Goal: Information Seeking & Learning: Check status

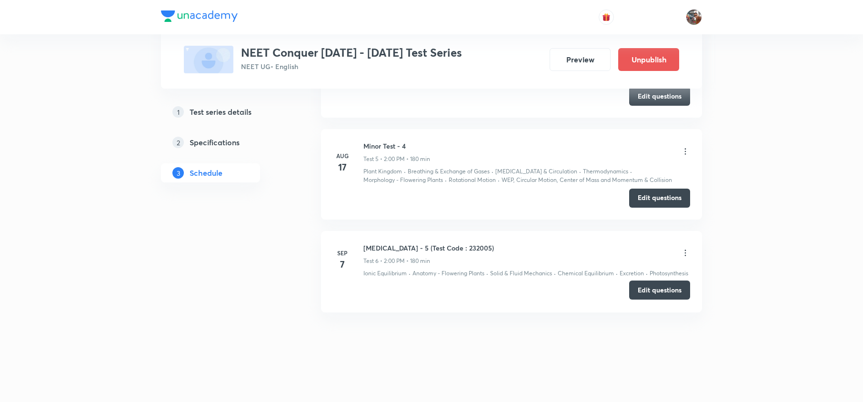
click at [640, 290] on button "Edit questions" at bounding box center [659, 289] width 61 height 19
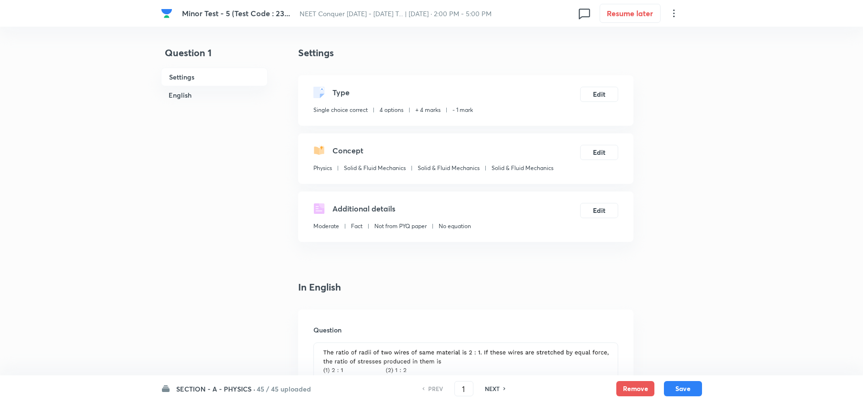
click at [214, 387] on h6 "SECTION - A - PHYSICS ·" at bounding box center [215, 389] width 79 height 10
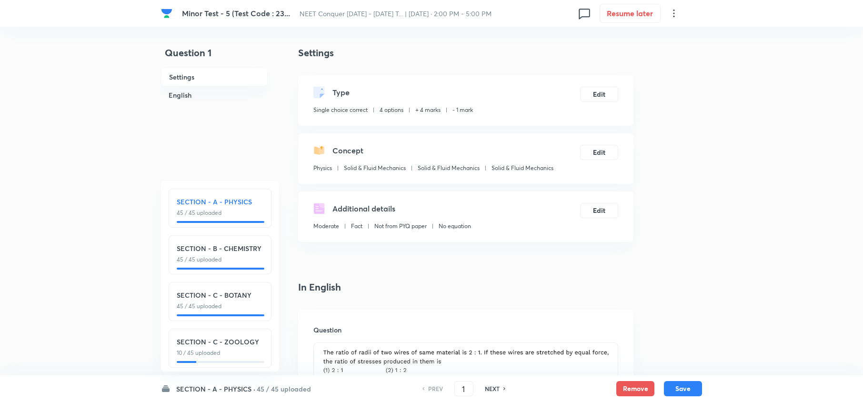
scroll to position [13, 0]
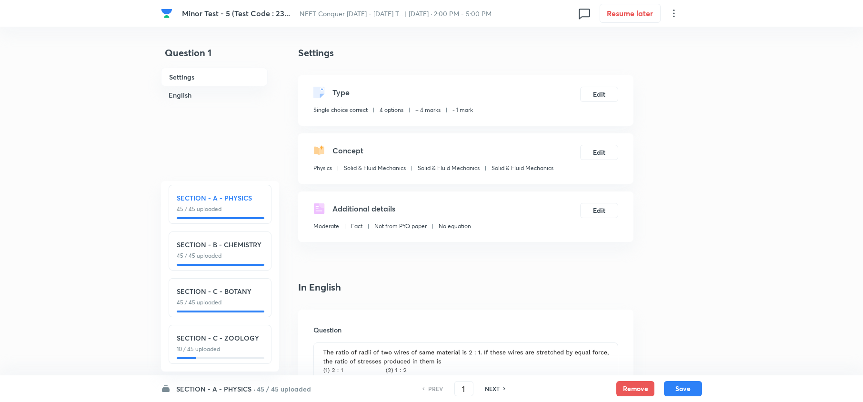
click at [222, 381] on div "SECTION - A - PHYSICS · 45 / 45 uploaded SECTION - A - PHYSICS 45 / 45 uploaded…" at bounding box center [431, 388] width 541 height 27
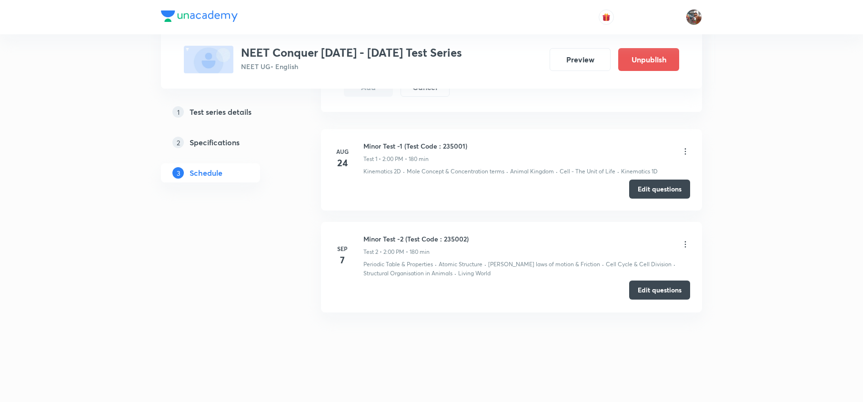
click at [645, 284] on button "Edit questions" at bounding box center [659, 289] width 61 height 19
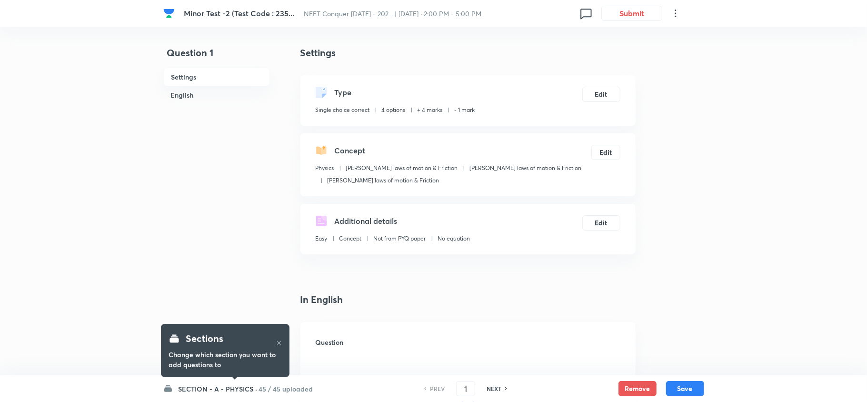
checkbox input "true"
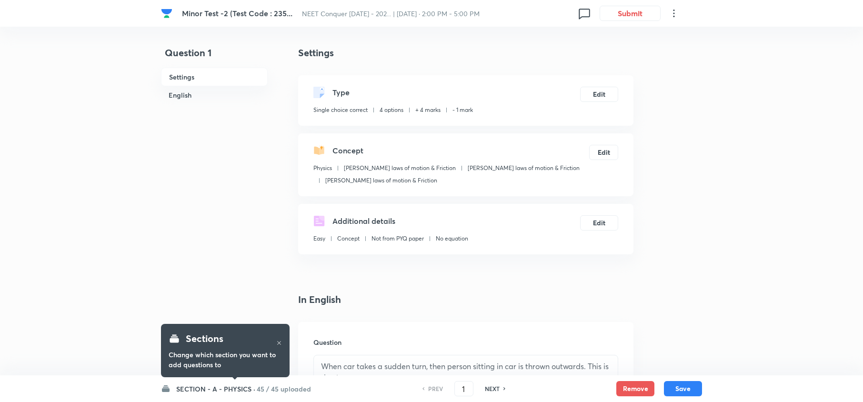
click at [225, 384] on h6 "SECTION - A - PHYSICS ·" at bounding box center [215, 389] width 79 height 10
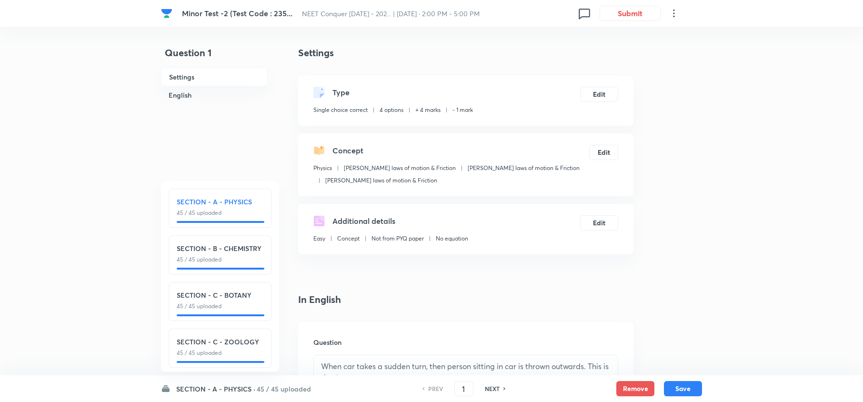
click at [488, 389] on h6 "NEXT" at bounding box center [492, 388] width 15 height 9
type input "2"
checkbox input "true"
click at [488, 389] on h6 "NEXT" at bounding box center [492, 388] width 15 height 9
type input "3"
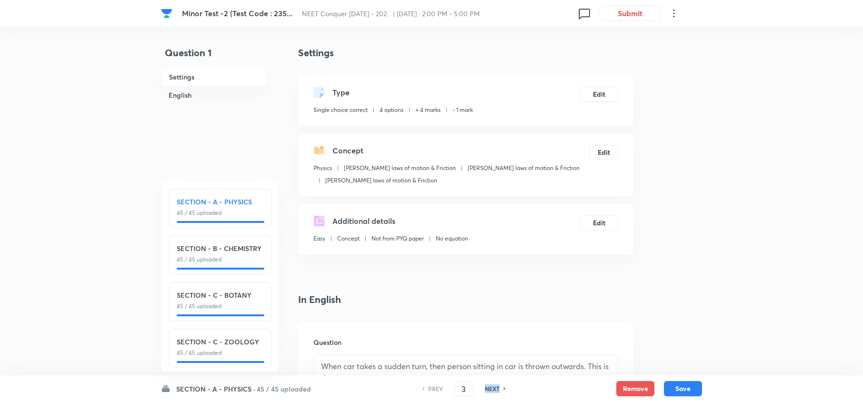
checkbox input "false"
checkbox input "true"
click at [488, 389] on h6 "NEXT" at bounding box center [492, 388] width 15 height 9
type input "4"
checkbox input "false"
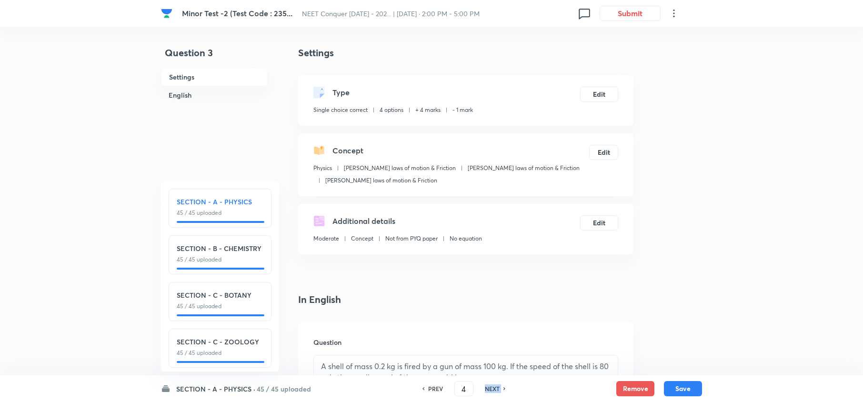
click at [488, 389] on h6 "NEXT" at bounding box center [492, 388] width 15 height 9
checkbox input "false"
type input "5"
click at [488, 389] on h6 "NEXT" at bounding box center [492, 388] width 15 height 9
checkbox input "false"
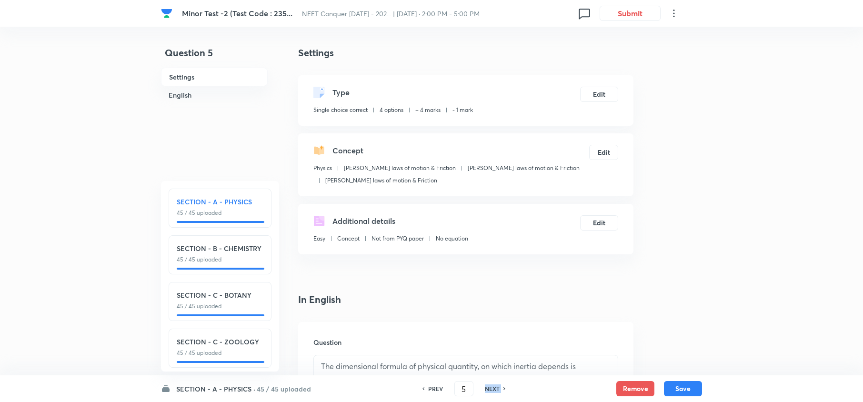
type input "6"
click at [488, 389] on h6 "NEXT" at bounding box center [492, 388] width 15 height 9
checkbox input "false"
type input "7"
checkbox input "true"
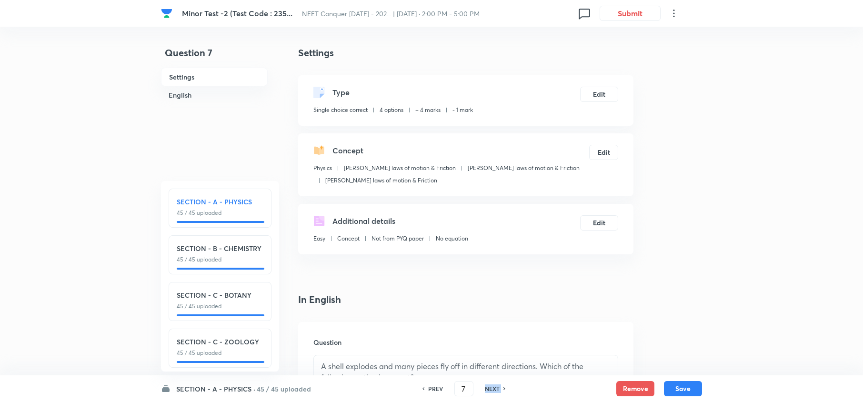
click at [488, 389] on h6 "NEXT" at bounding box center [492, 388] width 15 height 9
type input "8"
click at [488, 389] on h6 "NEXT" at bounding box center [492, 388] width 15 height 9
checkbox input "false"
type input "9"
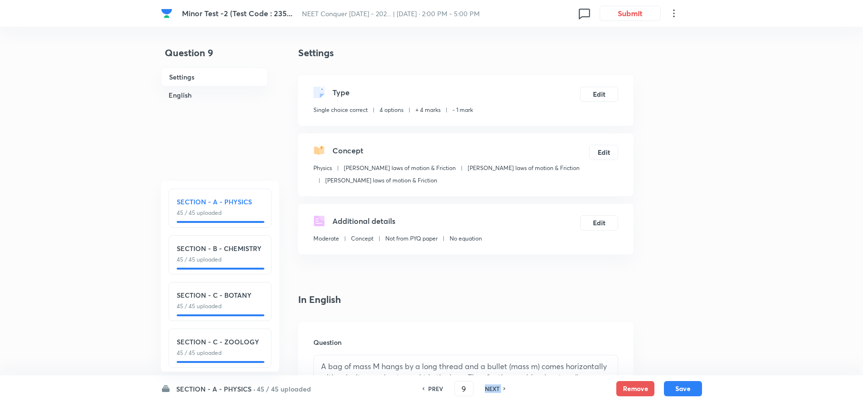
click at [488, 389] on h6 "NEXT" at bounding box center [492, 388] width 15 height 9
checkbox input "false"
type input "10"
click at [488, 389] on h6 "NEXT" at bounding box center [492, 388] width 15 height 9
checkbox input "false"
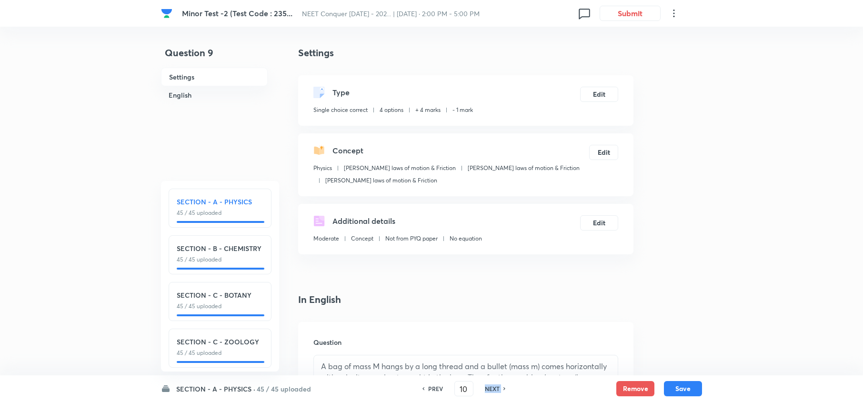
type input "11"
click at [488, 389] on h6 "NEXT" at bounding box center [492, 388] width 15 height 9
checkbox input "false"
type input "12"
click at [488, 389] on h6 "NEXT" at bounding box center [492, 388] width 15 height 9
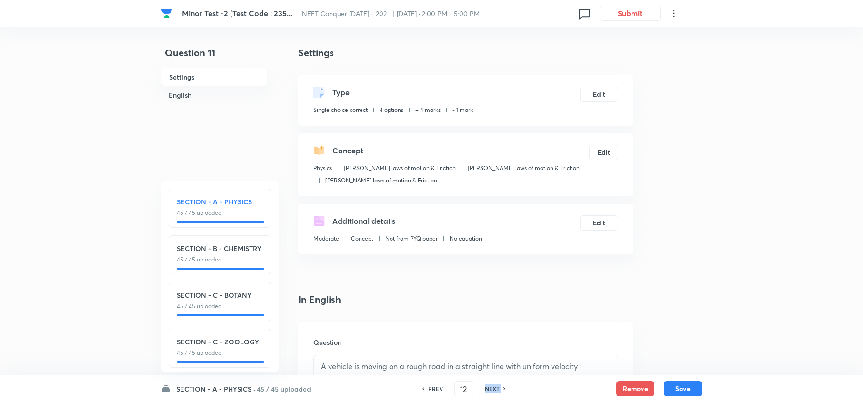
checkbox input "false"
type input "13"
click at [488, 389] on h6 "NEXT" at bounding box center [492, 388] width 15 height 9
checkbox input "false"
type input "14"
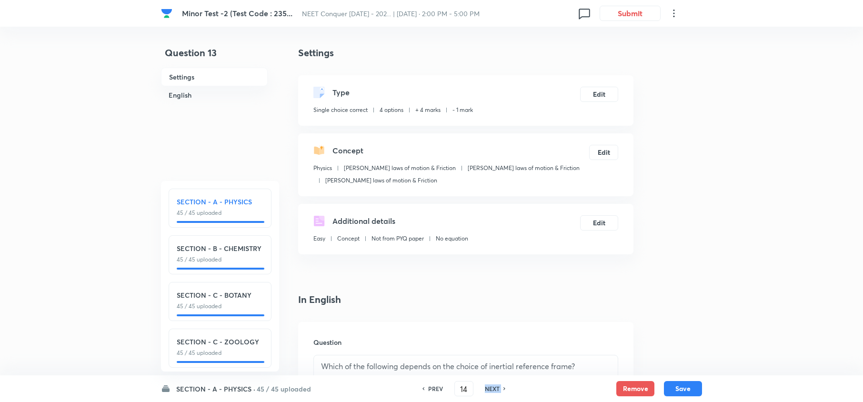
click at [488, 389] on h6 "NEXT" at bounding box center [492, 388] width 15 height 9
checkbox input "false"
type input "15"
click at [488, 389] on h6 "NEXT" at bounding box center [492, 388] width 15 height 9
checkbox input "false"
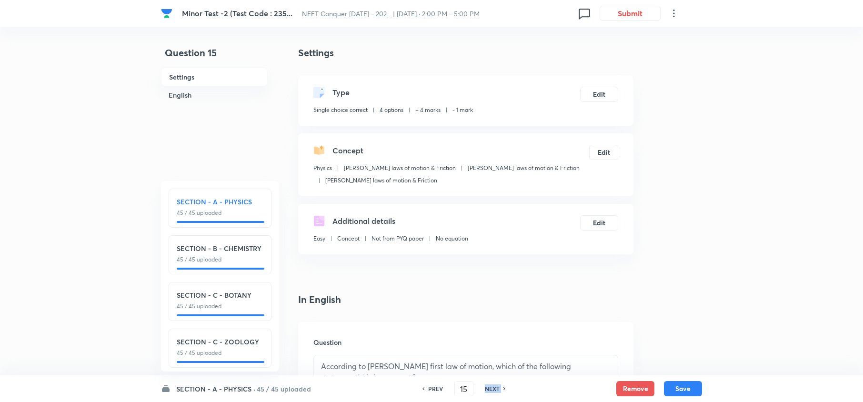
type input "16"
click at [488, 389] on h6 "NEXT" at bounding box center [492, 388] width 15 height 9
checkbox input "false"
type input "17"
click at [488, 389] on h6 "NEXT" at bounding box center [492, 388] width 15 height 9
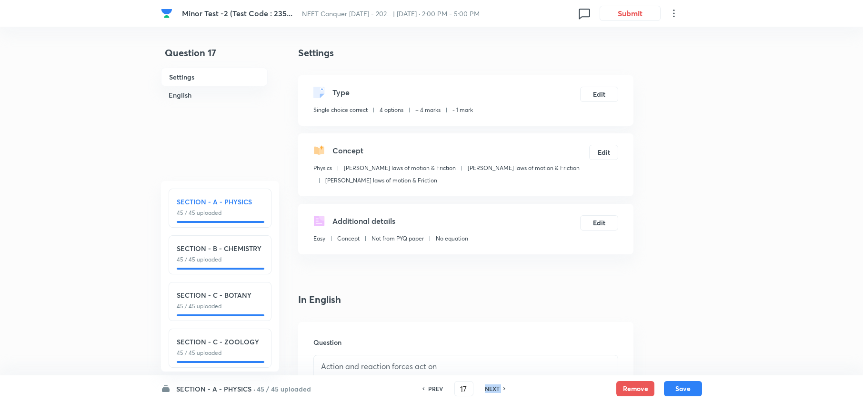
checkbox input "false"
type input "18"
click at [488, 389] on h6 "NEXT" at bounding box center [492, 388] width 15 height 9
checkbox input "false"
type input "19"
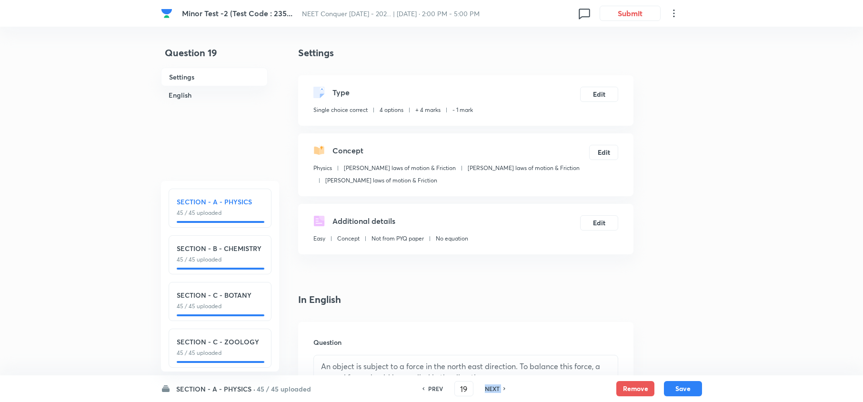
click at [488, 389] on h6 "NEXT" at bounding box center [492, 388] width 15 height 9
checkbox input "false"
type input "20"
click at [488, 389] on h6 "NEXT" at bounding box center [492, 388] width 15 height 9
checkbox input "false"
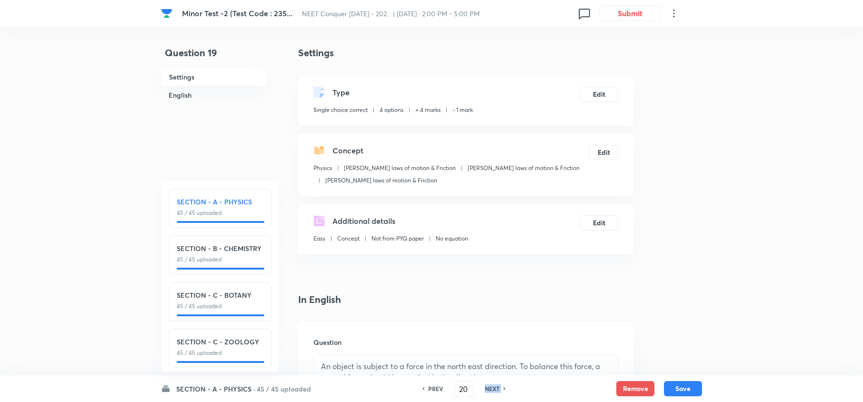
type input "21"
click at [488, 389] on h6 "NEXT" at bounding box center [492, 388] width 15 height 9
checkbox input "false"
type input "22"
click at [488, 389] on h6 "NEXT" at bounding box center [492, 388] width 15 height 9
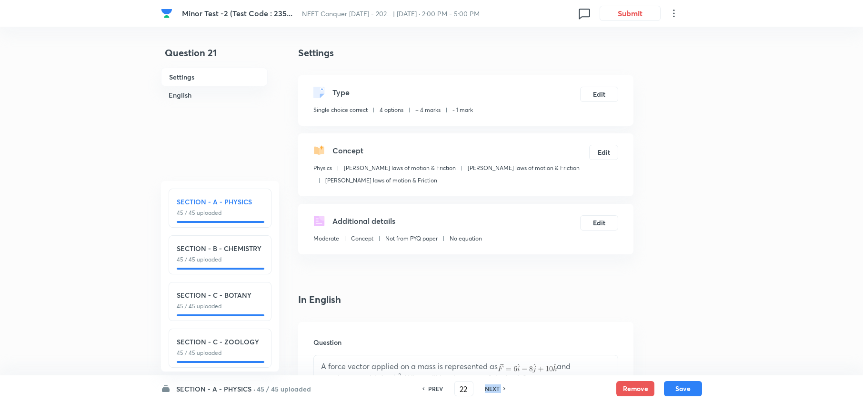
checkbox input "false"
type input "23"
click at [488, 389] on h6 "NEXT" at bounding box center [492, 388] width 15 height 9
checkbox input "false"
type input "24"
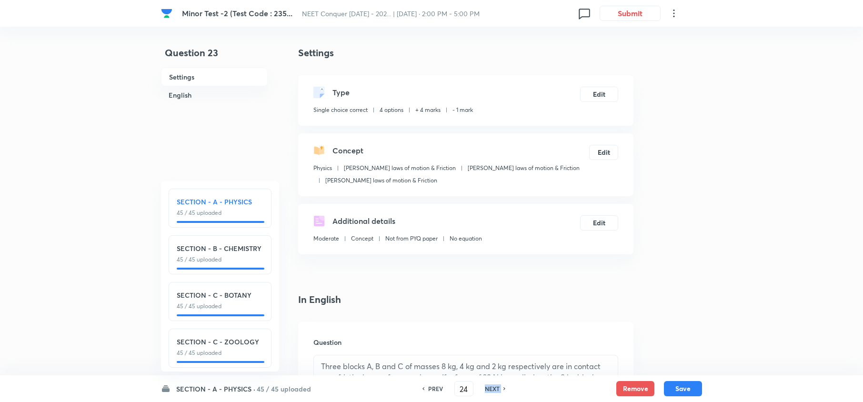
click at [488, 389] on h6 "NEXT" at bounding box center [492, 388] width 15 height 9
checkbox input "false"
type input "25"
click at [488, 389] on h6 "NEXT" at bounding box center [492, 388] width 15 height 9
checkbox input "false"
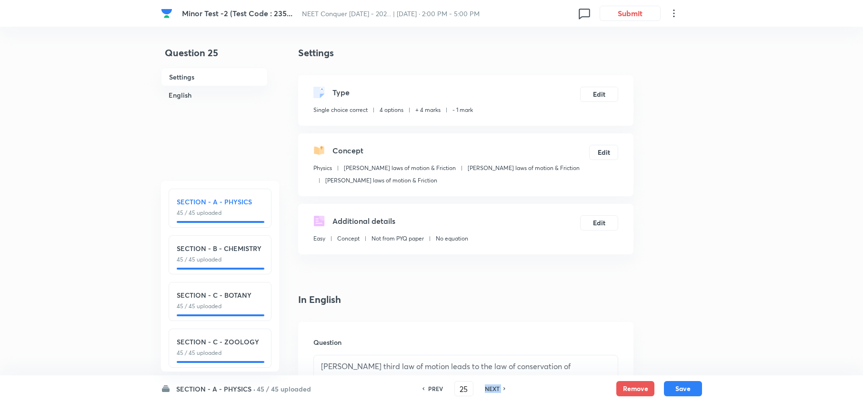
type input "26"
click at [488, 389] on h6 "NEXT" at bounding box center [492, 388] width 15 height 9
checkbox input "false"
type input "27"
click at [488, 389] on h6 "NEXT" at bounding box center [492, 388] width 15 height 9
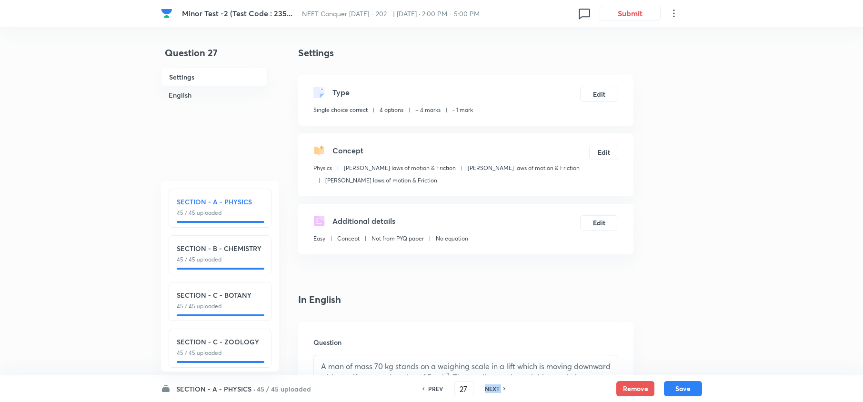
checkbox input "false"
type input "28"
click at [488, 389] on h6 "NEXT" at bounding box center [492, 388] width 15 height 9
checkbox input "false"
type input "29"
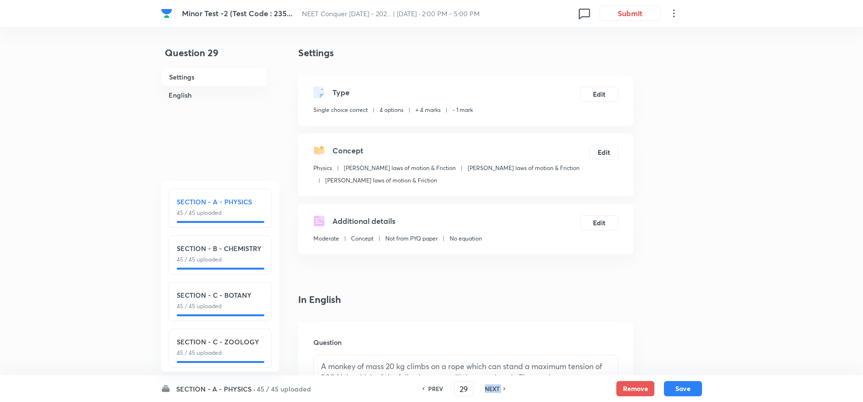
click at [488, 389] on h6 "NEXT" at bounding box center [492, 388] width 15 height 9
checkbox input "false"
type input "30"
click at [488, 389] on h6 "NEXT" at bounding box center [492, 388] width 15 height 9
checkbox input "false"
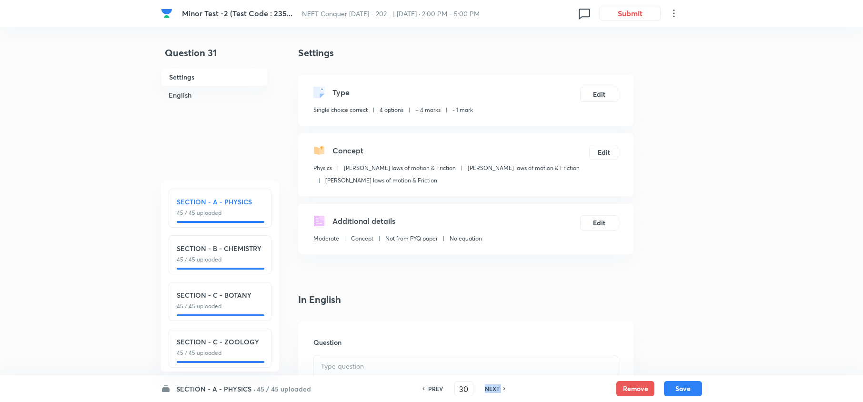
type input "31"
click at [488, 389] on h6 "NEXT" at bounding box center [492, 388] width 15 height 9
checkbox input "false"
type input "32"
click at [488, 389] on h6 "NEXT" at bounding box center [492, 388] width 15 height 9
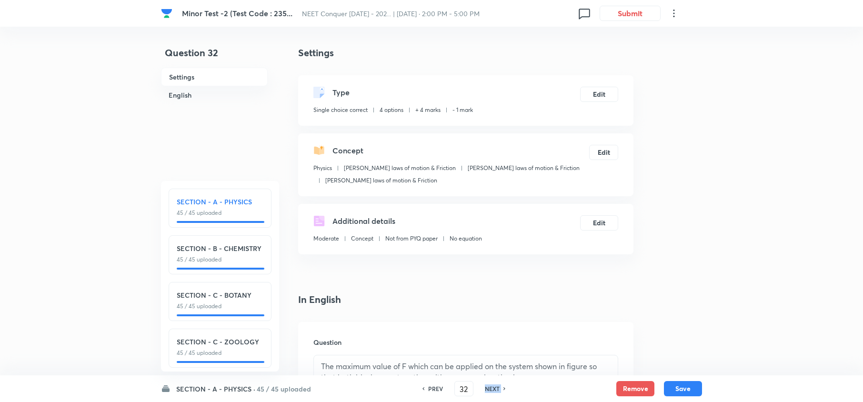
checkbox input "false"
type input "33"
click at [488, 389] on h6 "NEXT" at bounding box center [492, 388] width 15 height 9
checkbox input "false"
type input "34"
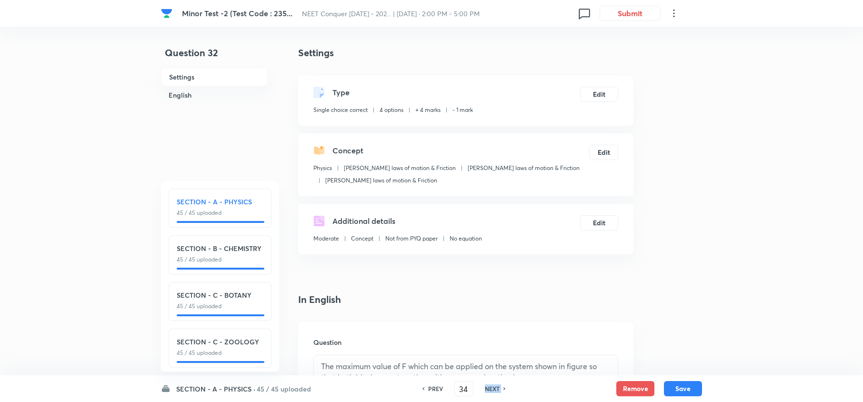
click at [488, 389] on h6 "NEXT" at bounding box center [492, 388] width 15 height 9
checkbox input "false"
type input "35"
click at [488, 389] on h6 "NEXT" at bounding box center [492, 388] width 15 height 9
checkbox input "false"
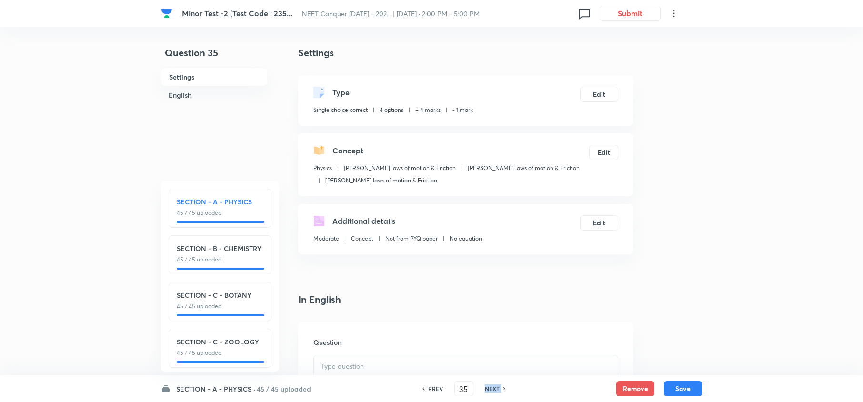
type input "36"
click at [488, 389] on h6 "NEXT" at bounding box center [492, 388] width 15 height 9
checkbox input "false"
type input "37"
click at [488, 389] on h6 "NEXT" at bounding box center [492, 388] width 15 height 9
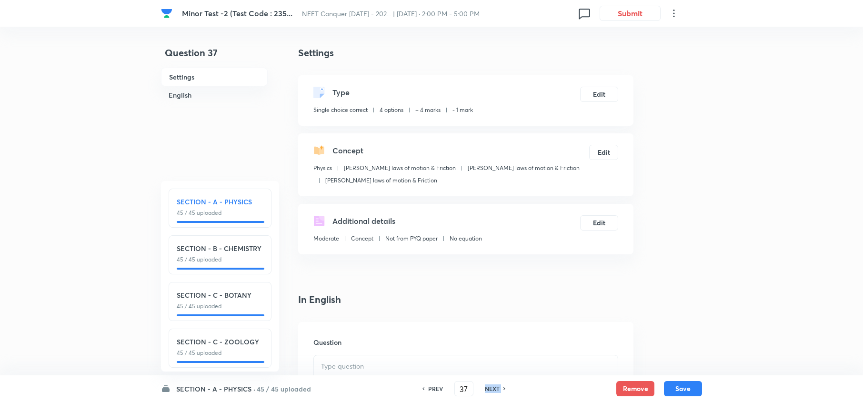
checkbox input "false"
type input "38"
click at [488, 389] on h6 "NEXT" at bounding box center [492, 388] width 15 height 9
checkbox input "false"
type input "39"
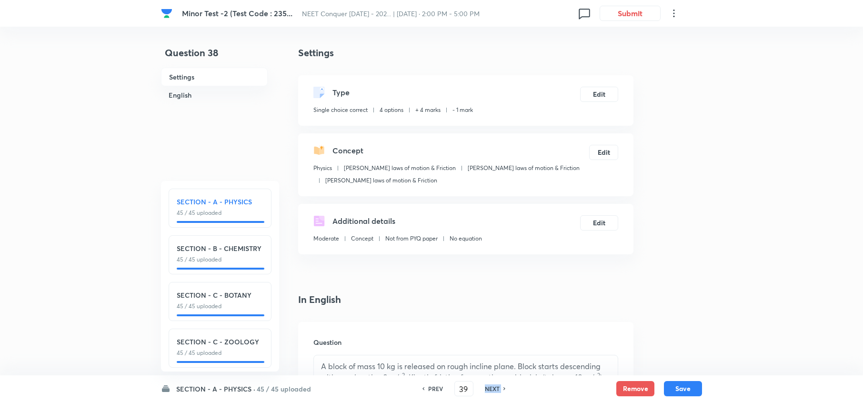
checkbox input "true"
click at [488, 389] on h6 "NEXT" at bounding box center [492, 388] width 15 height 9
type input "40"
checkbox input "false"
click at [488, 389] on h6 "NEXT" at bounding box center [492, 388] width 15 height 9
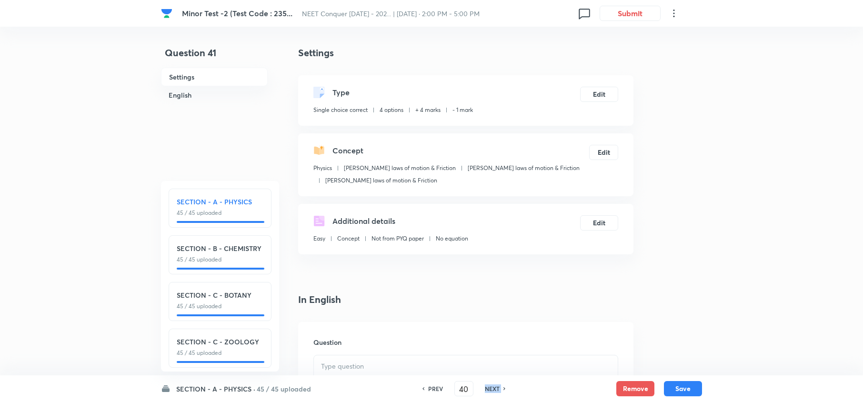
checkbox input "false"
type input "41"
checkbox input "true"
click at [488, 389] on h6 "NEXT" at bounding box center [492, 388] width 15 height 9
type input "42"
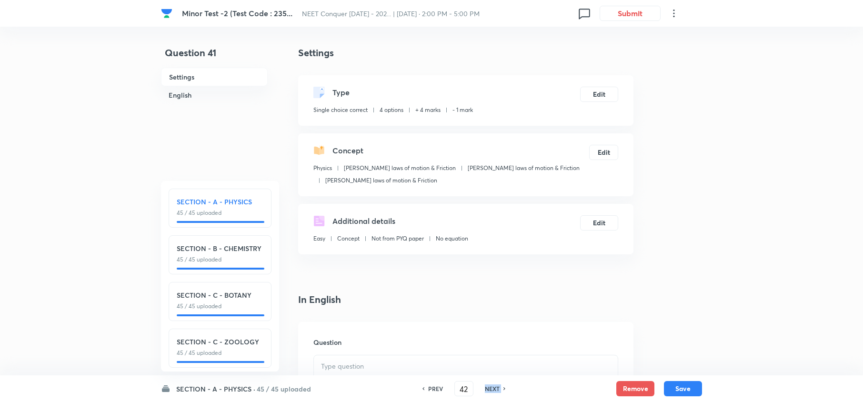
click at [488, 389] on h6 "NEXT" at bounding box center [492, 388] width 15 height 9
checkbox input "false"
type input "43"
click at [488, 389] on h6 "NEXT" at bounding box center [492, 388] width 15 height 9
checkbox input "false"
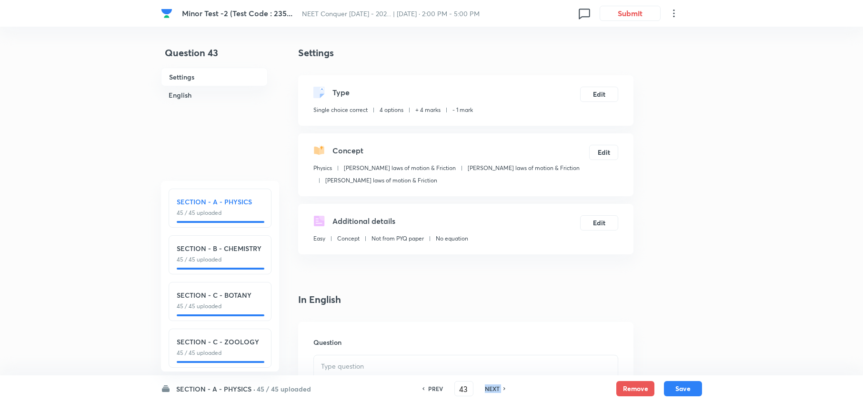
type input "44"
click at [488, 389] on h6 "NEXT" at bounding box center [492, 388] width 15 height 9
checkbox input "false"
type input "45"
click at [488, 389] on h6 "NEXT" at bounding box center [492, 388] width 15 height 9
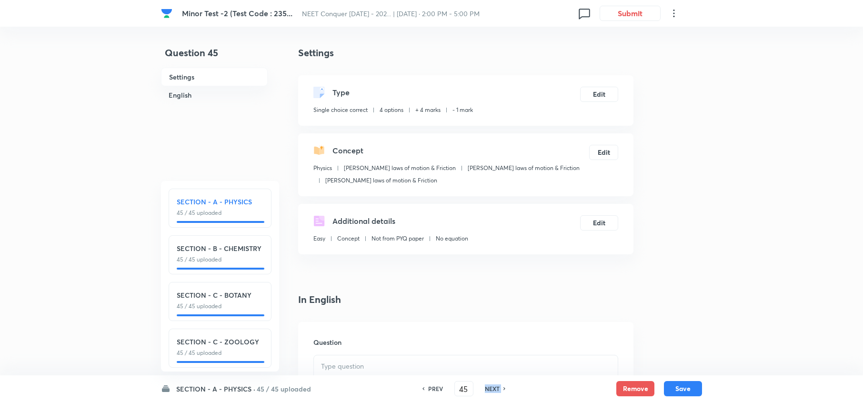
checkbox input "false"
type input "46"
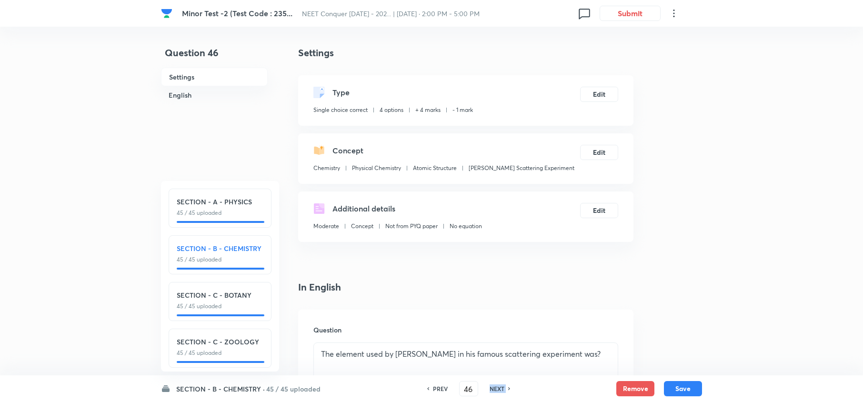
click at [489, 389] on h6 "NEXT" at bounding box center [496, 388] width 15 height 9
checkbox input "false"
type input "47"
click at [489, 389] on h6 "NEXT" at bounding box center [496, 388] width 15 height 9
checkbox input "false"
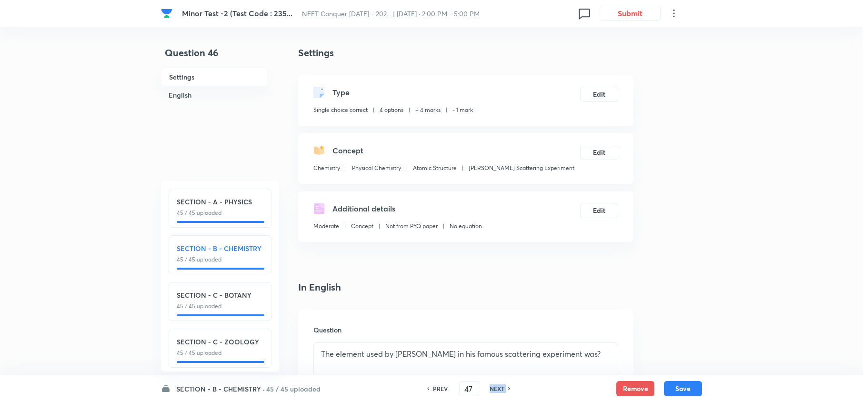
type input "48"
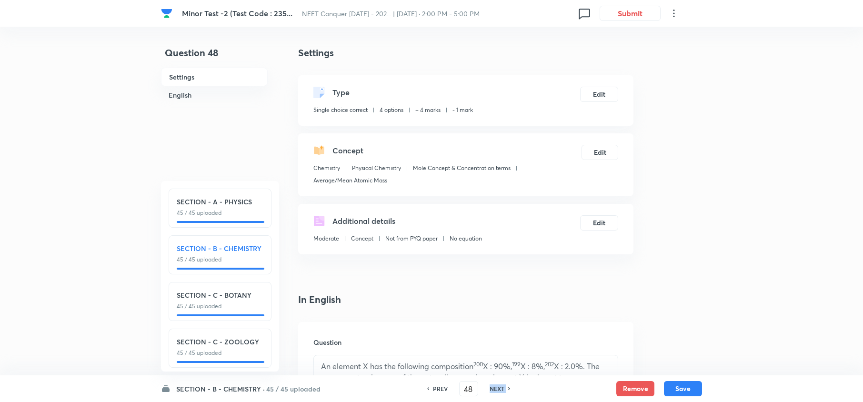
click at [489, 389] on h6 "NEXT" at bounding box center [496, 388] width 15 height 9
checkbox input "false"
type input "49"
click at [489, 389] on h6 "NEXT" at bounding box center [496, 388] width 15 height 9
checkbox input "false"
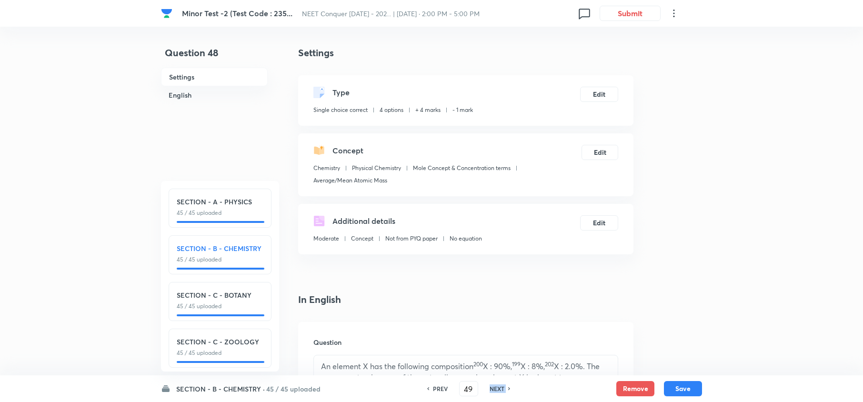
type input "50"
click at [489, 389] on h6 "NEXT" at bounding box center [496, 388] width 15 height 9
checkbox input "false"
type input "51"
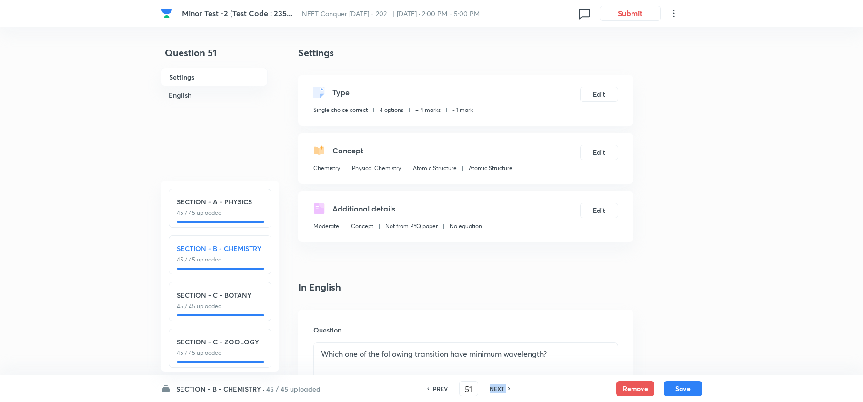
click at [489, 389] on h6 "NEXT" at bounding box center [496, 388] width 15 height 9
checkbox input "false"
type input "52"
click at [489, 389] on h6 "NEXT" at bounding box center [496, 388] width 15 height 9
checkbox input "false"
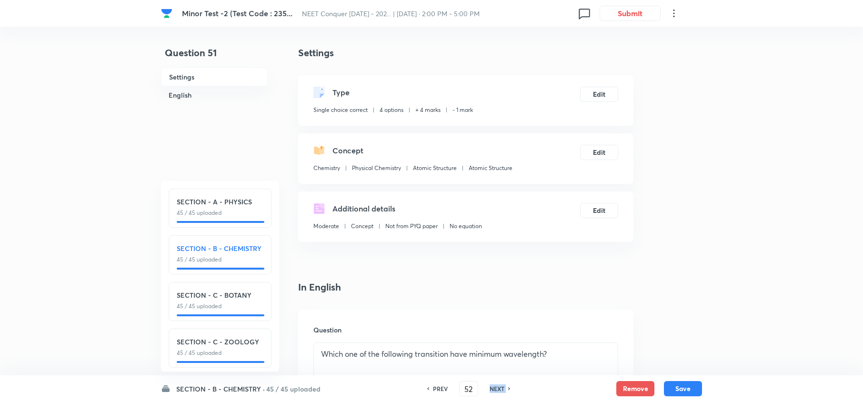
type input "53"
click at [489, 389] on h6 "NEXT" at bounding box center [496, 388] width 15 height 9
checkbox input "false"
type input "54"
click at [489, 389] on h6 "NEXT" at bounding box center [496, 388] width 15 height 9
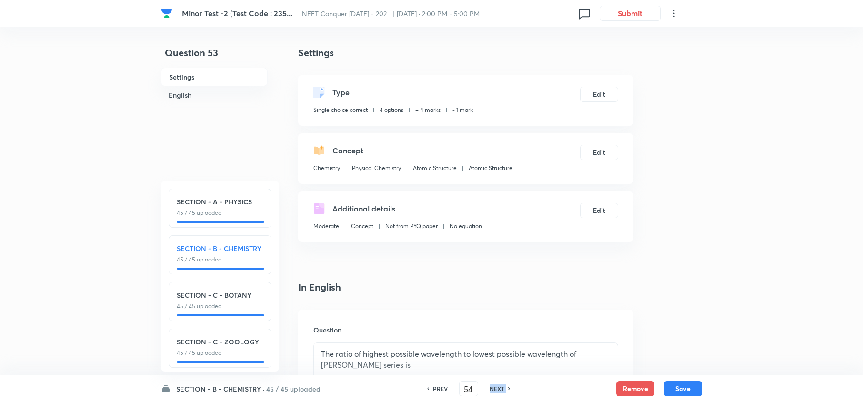
checkbox input "false"
type input "55"
click at [489, 389] on h6 "NEXT" at bounding box center [496, 388] width 15 height 9
checkbox input "false"
type input "56"
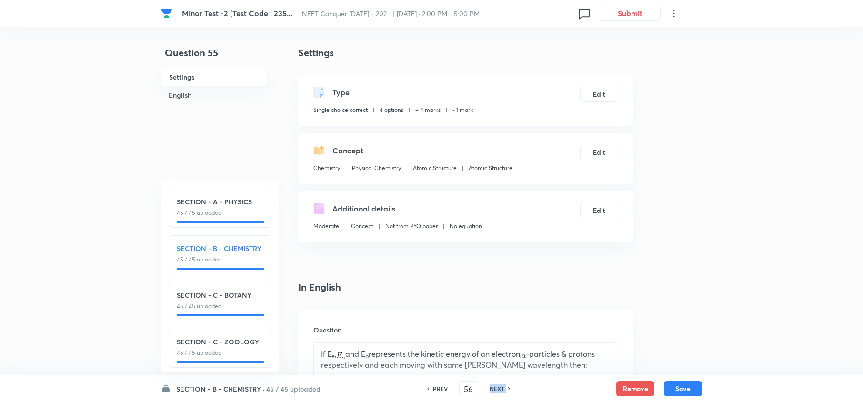
click at [489, 389] on h6 "NEXT" at bounding box center [496, 388] width 15 height 9
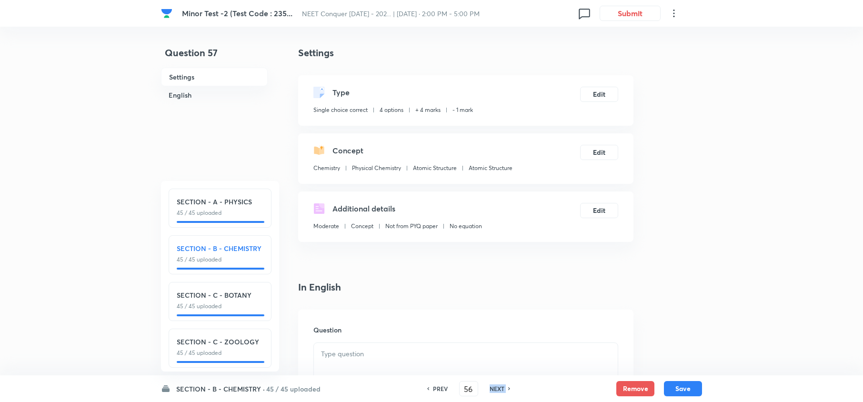
checkbox input "false"
type input "57"
click at [489, 389] on h6 "NEXT" at bounding box center [496, 388] width 15 height 9
checkbox input "false"
type input "58"
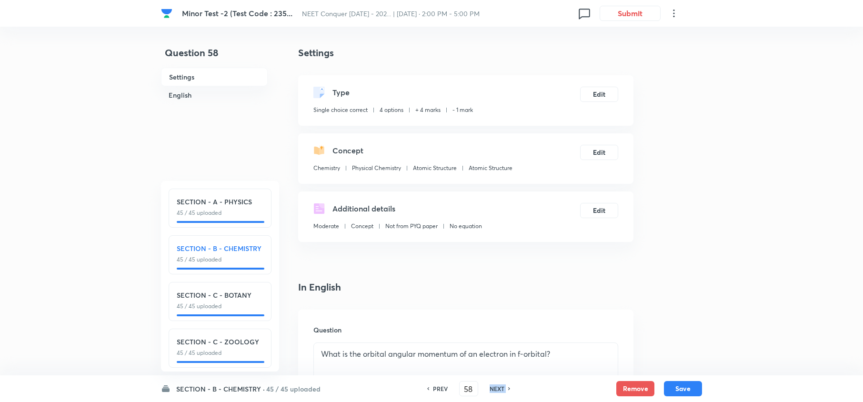
click at [489, 389] on h6 "NEXT" at bounding box center [496, 388] width 15 height 9
checkbox input "false"
type input "59"
click at [489, 389] on h6 "NEXT" at bounding box center [496, 388] width 15 height 9
checkbox input "false"
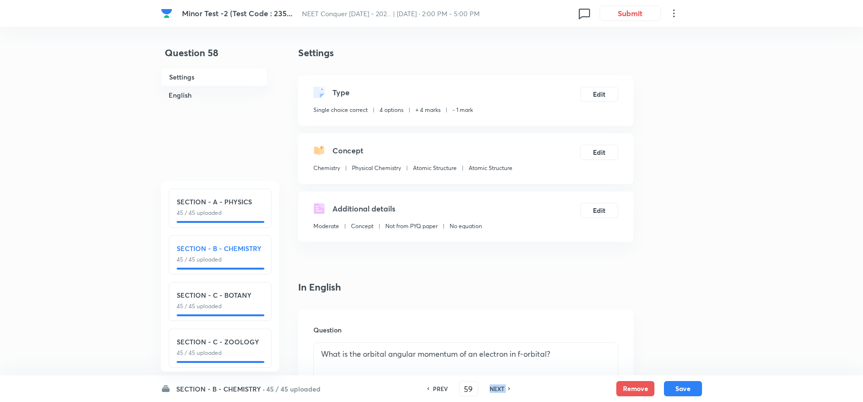
type input "60"
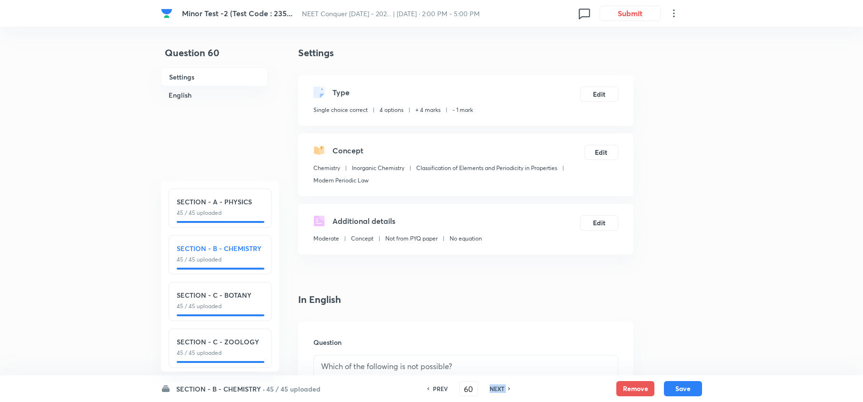
click at [489, 389] on h6 "NEXT" at bounding box center [496, 388] width 15 height 9
checkbox input "false"
type input "61"
click at [489, 389] on h6 "NEXT" at bounding box center [496, 388] width 15 height 9
checkbox input "false"
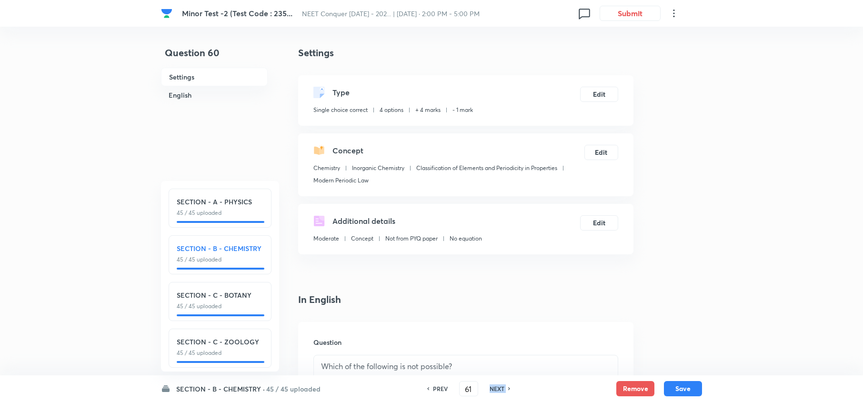
type input "62"
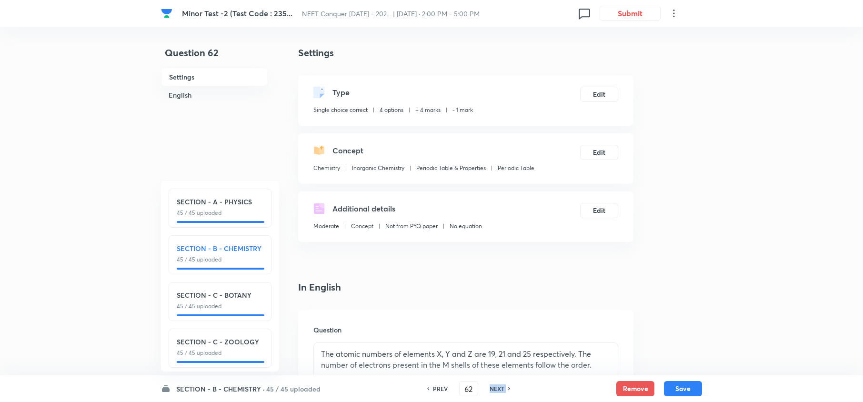
click at [489, 389] on h6 "NEXT" at bounding box center [496, 388] width 15 height 9
checkbox input "false"
type input "63"
click at [489, 389] on h6 "NEXT" at bounding box center [496, 388] width 15 height 9
checkbox input "false"
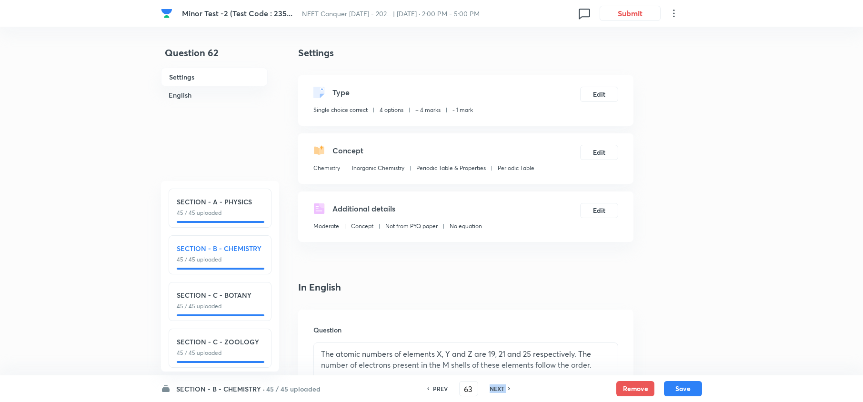
type input "64"
click at [489, 389] on h6 "NEXT" at bounding box center [496, 388] width 15 height 9
checkbox input "false"
type input "65"
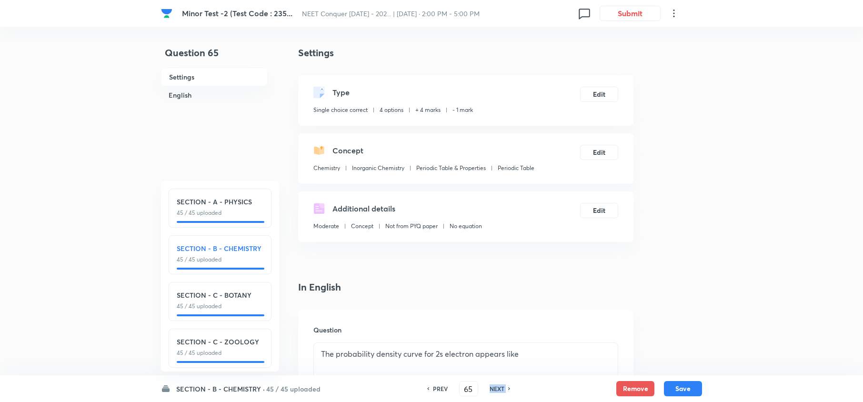
click at [489, 389] on h6 "NEXT" at bounding box center [496, 388] width 15 height 9
checkbox input "false"
type input "66"
click at [489, 389] on h6 "NEXT" at bounding box center [496, 388] width 15 height 9
checkbox input "false"
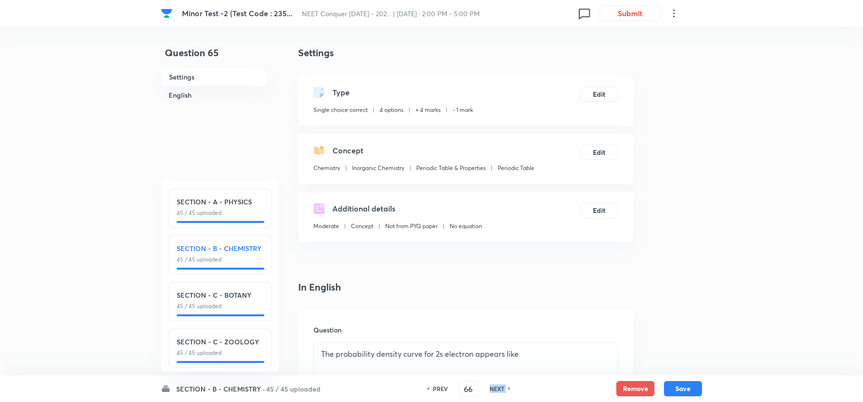
type input "67"
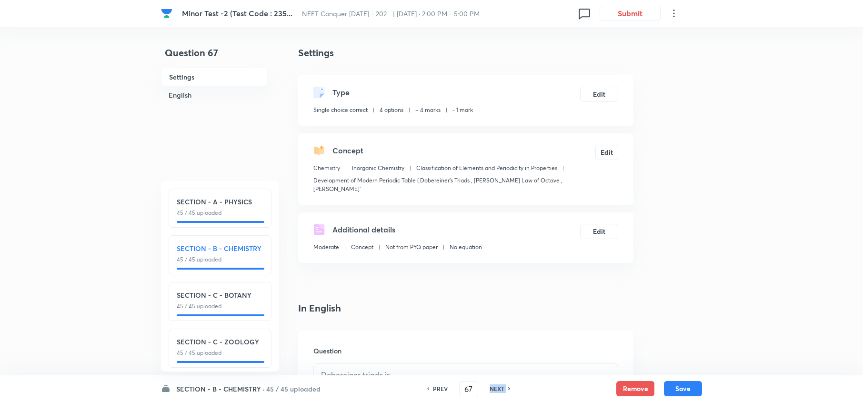
click at [489, 389] on h6 "NEXT" at bounding box center [496, 388] width 15 height 9
checkbox input "false"
type input "68"
click at [489, 389] on h6 "NEXT" at bounding box center [496, 388] width 15 height 9
checkbox input "false"
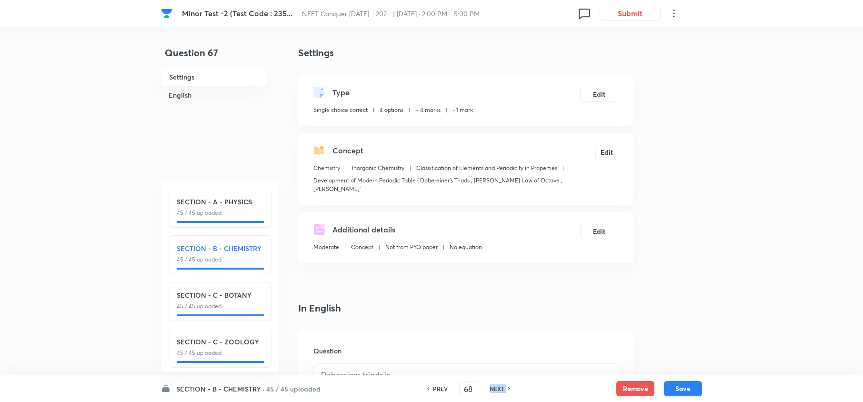
type input "69"
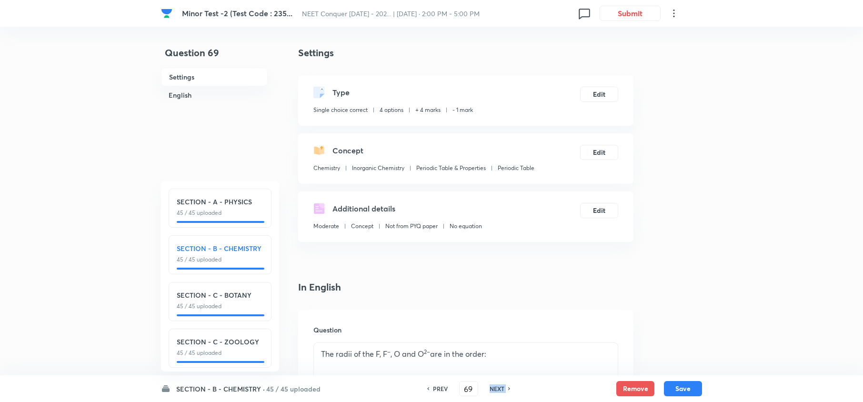
click at [489, 389] on h6 "NEXT" at bounding box center [496, 388] width 15 height 9
checkbox input "false"
type input "70"
click at [489, 389] on h6 "NEXT" at bounding box center [496, 388] width 15 height 9
checkbox input "false"
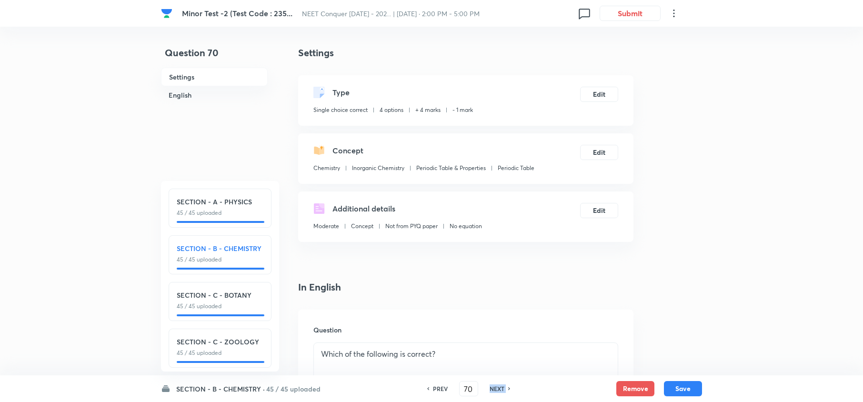
type input "71"
click at [489, 389] on h6 "NEXT" at bounding box center [496, 388] width 15 height 9
checkbox input "false"
type input "72"
click at [489, 389] on h6 "NEXT" at bounding box center [496, 388] width 15 height 9
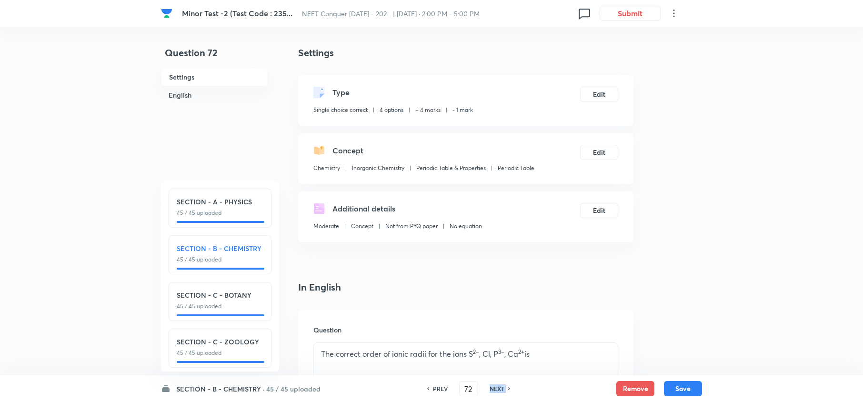
checkbox input "false"
type input "73"
click at [489, 389] on h6 "NEXT" at bounding box center [496, 388] width 15 height 9
checkbox input "false"
type input "74"
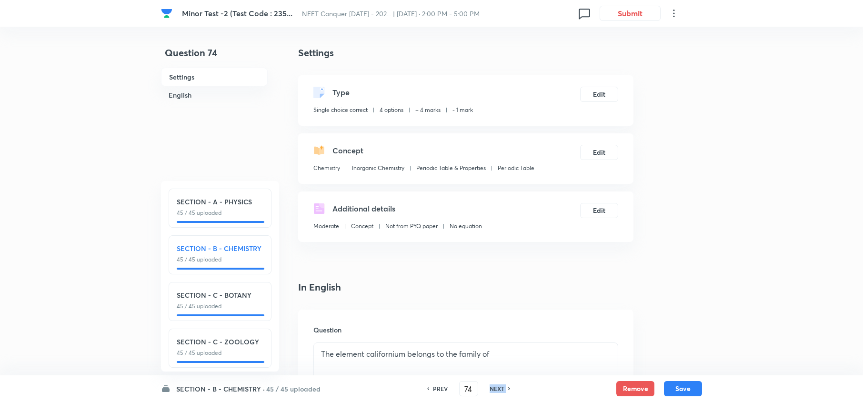
click at [489, 389] on h6 "NEXT" at bounding box center [496, 388] width 15 height 9
checkbox input "false"
type input "75"
checkbox input "true"
click at [489, 389] on h6 "NEXT" at bounding box center [496, 388] width 15 height 9
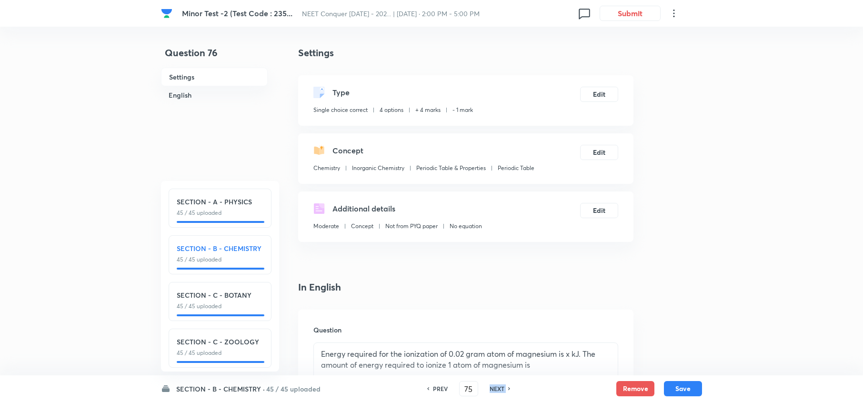
type input "76"
checkbox input "false"
click at [489, 389] on h6 "NEXT" at bounding box center [496, 388] width 15 height 9
checkbox input "false"
type input "77"
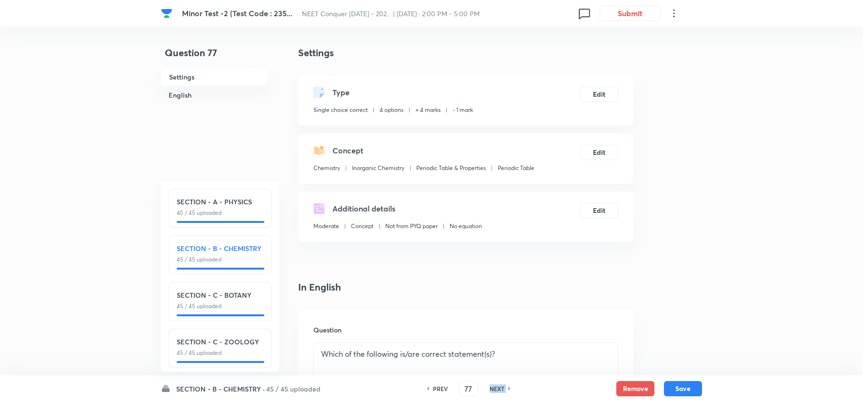
click at [489, 389] on h6 "NEXT" at bounding box center [496, 388] width 15 height 9
checkbox input "false"
type input "78"
click at [489, 389] on h6 "NEXT" at bounding box center [496, 388] width 15 height 9
checkbox input "false"
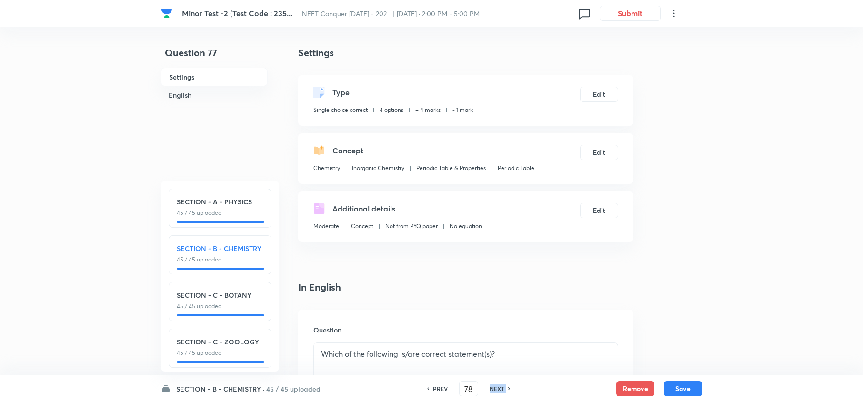
type input "79"
click at [489, 389] on h6 "NEXT" at bounding box center [496, 388] width 15 height 9
checkbox input "false"
type input "80"
click at [489, 389] on h6 "NEXT" at bounding box center [496, 388] width 15 height 9
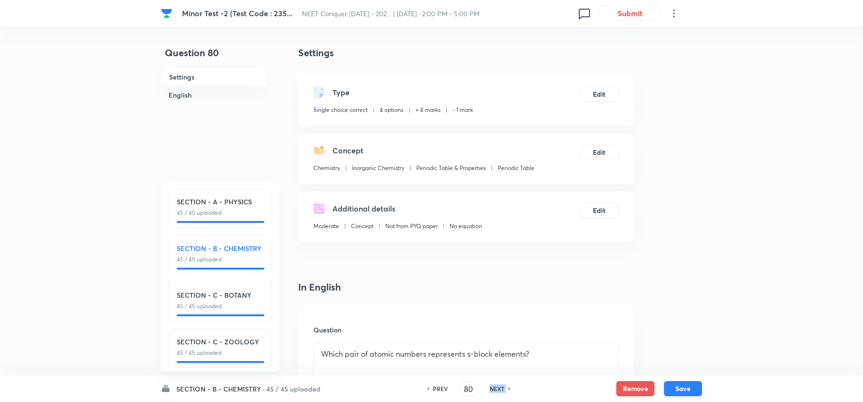
checkbox input "false"
type input "81"
click at [489, 389] on h6 "NEXT" at bounding box center [496, 388] width 15 height 9
checkbox input "false"
type input "82"
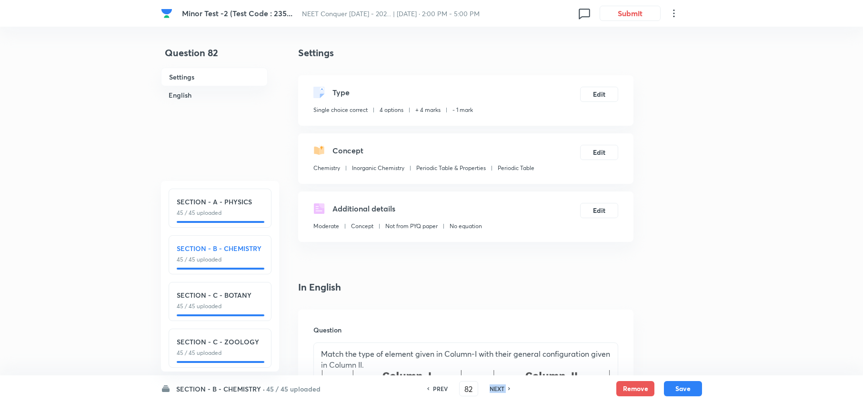
click at [489, 389] on h6 "NEXT" at bounding box center [496, 388] width 15 height 9
checkbox input "false"
type input "83"
click at [489, 389] on h6 "NEXT" at bounding box center [496, 388] width 15 height 9
checkbox input "false"
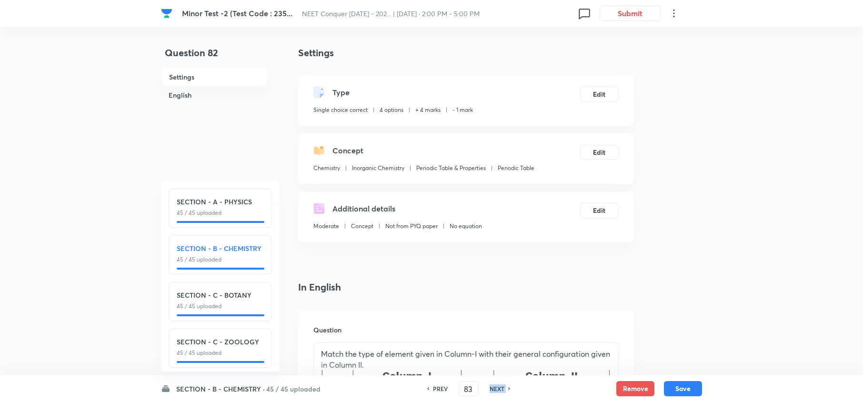
type input "84"
click at [489, 389] on h6 "NEXT" at bounding box center [496, 388] width 15 height 9
checkbox input "false"
type input "85"
click at [489, 389] on h6 "NEXT" at bounding box center [496, 388] width 15 height 9
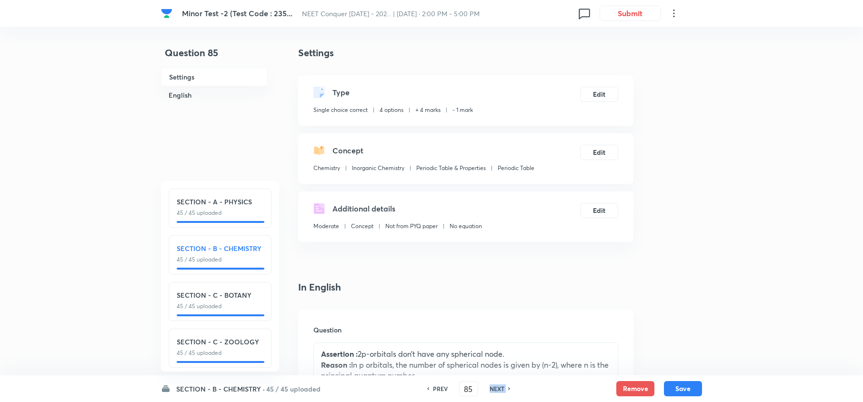
checkbox input "false"
type input "86"
click at [489, 389] on h6 "NEXT" at bounding box center [496, 388] width 15 height 9
checkbox input "false"
type input "87"
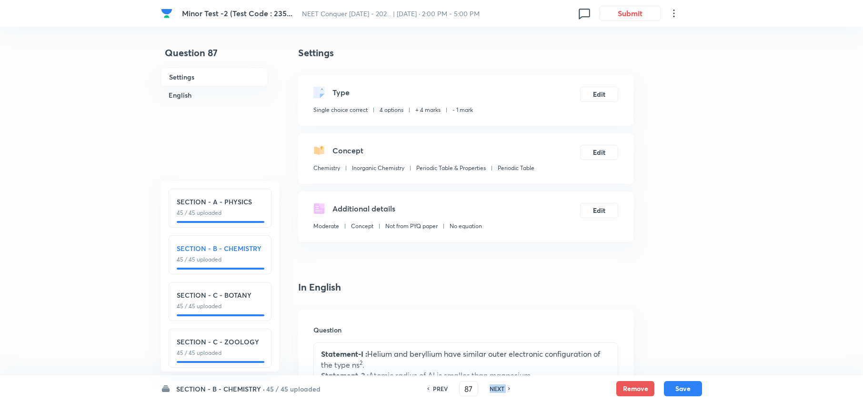
click at [489, 389] on h6 "NEXT" at bounding box center [496, 388] width 15 height 9
checkbox input "false"
type input "88"
click at [489, 389] on h6 "NEXT" at bounding box center [496, 388] width 15 height 9
checkbox input "false"
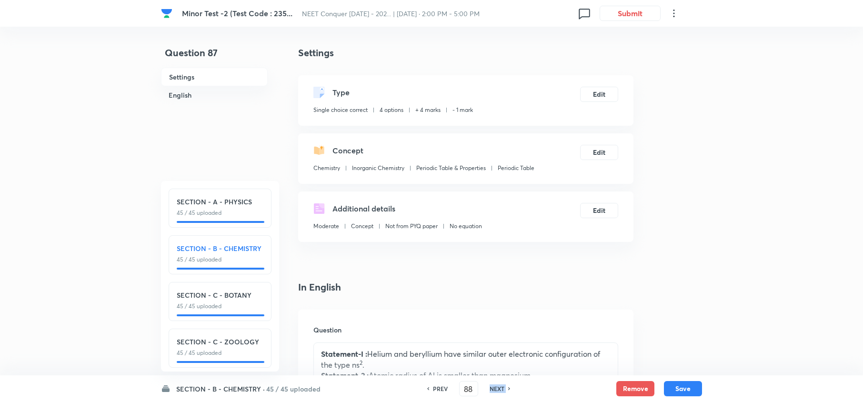
type input "89"
click at [489, 389] on h6 "NEXT" at bounding box center [496, 388] width 15 height 9
checkbox input "false"
type input "90"
click at [489, 389] on h6 "NEXT" at bounding box center [496, 388] width 15 height 9
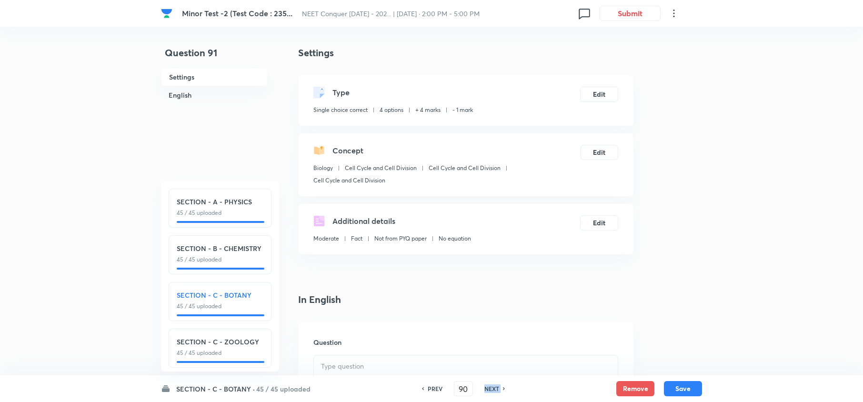
checkbox input "false"
type input "91"
click at [488, 389] on h6 "NEXT" at bounding box center [491, 388] width 15 height 9
checkbox input "false"
type input "92"
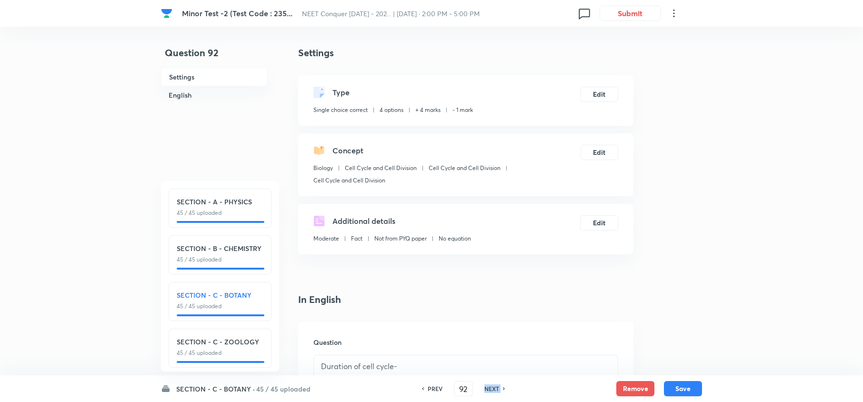
click at [488, 389] on h6 "NEXT" at bounding box center [491, 388] width 15 height 9
checkbox input "false"
type input "93"
click at [488, 389] on h6 "NEXT" at bounding box center [491, 388] width 15 height 9
checkbox input "false"
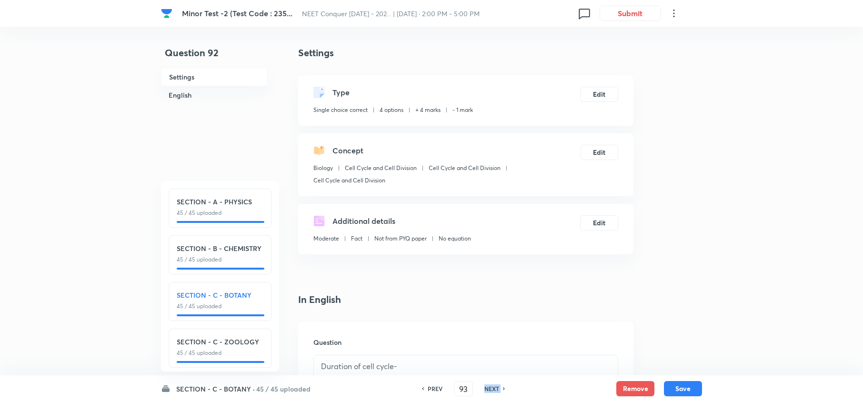
type input "94"
click at [488, 389] on h6 "NEXT" at bounding box center [491, 388] width 15 height 9
checkbox input "false"
type input "95"
click at [488, 389] on h6 "NEXT" at bounding box center [491, 388] width 15 height 9
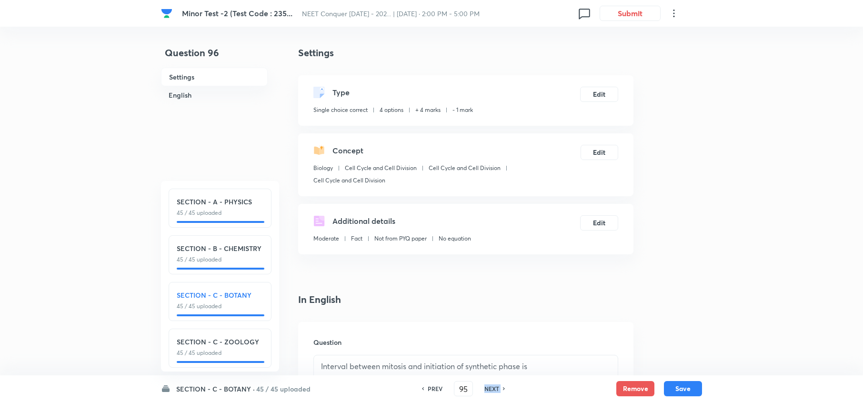
checkbox input "false"
type input "96"
click at [488, 389] on h6 "NEXT" at bounding box center [491, 388] width 15 height 9
checkbox input "false"
type input "97"
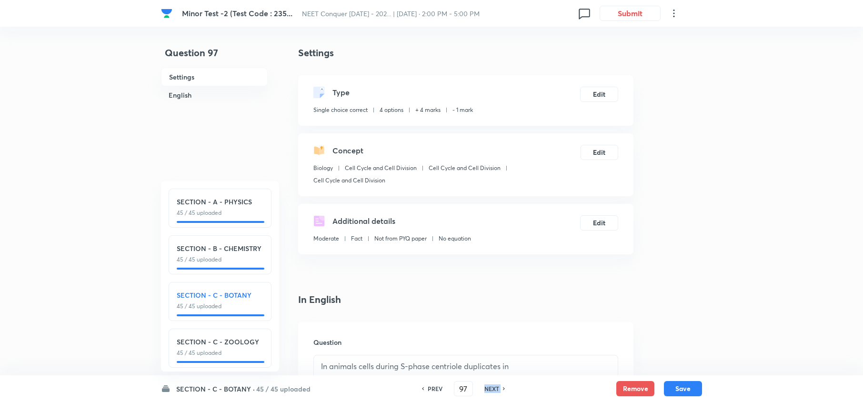
click at [488, 389] on h6 "NEXT" at bounding box center [491, 388] width 15 height 9
checkbox input "false"
type input "98"
click at [488, 389] on h6 "NEXT" at bounding box center [491, 388] width 15 height 9
checkbox input "false"
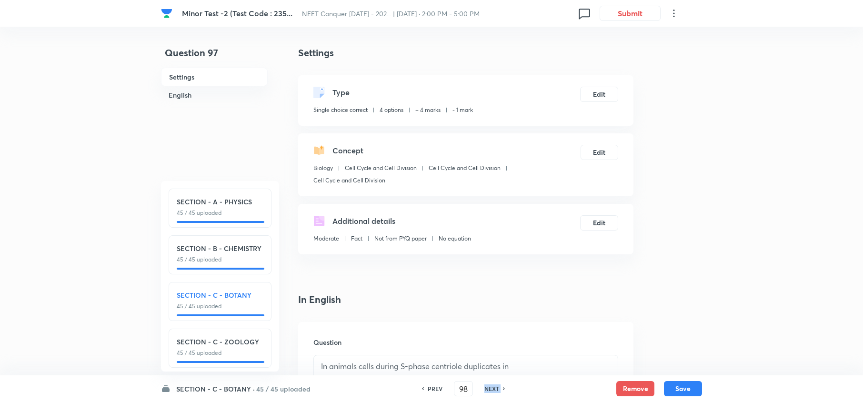
type input "99"
click at [488, 389] on h6 "NEXT" at bounding box center [491, 388] width 15 height 9
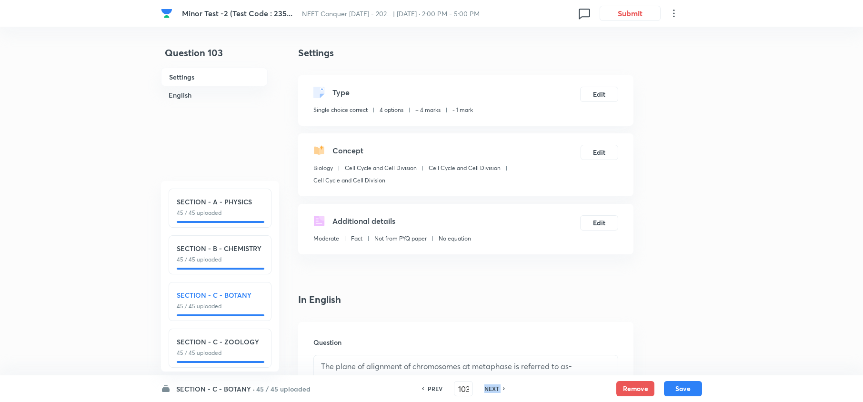
click at [488, 389] on h6 "NEXT" at bounding box center [491, 388] width 15 height 9
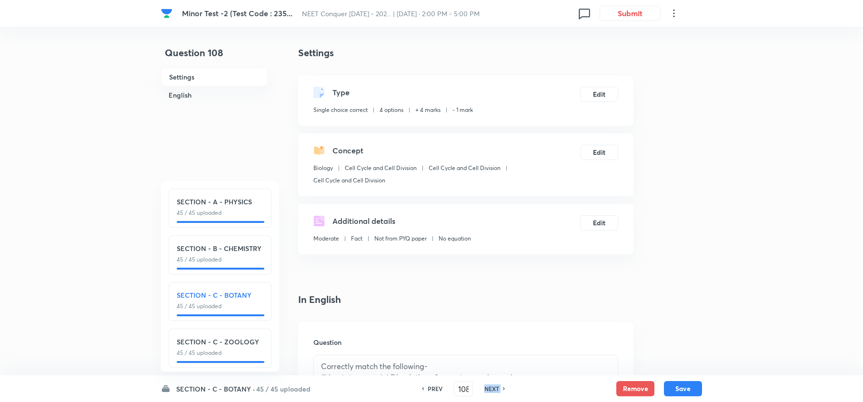
click at [488, 389] on h6 "NEXT" at bounding box center [491, 388] width 15 height 9
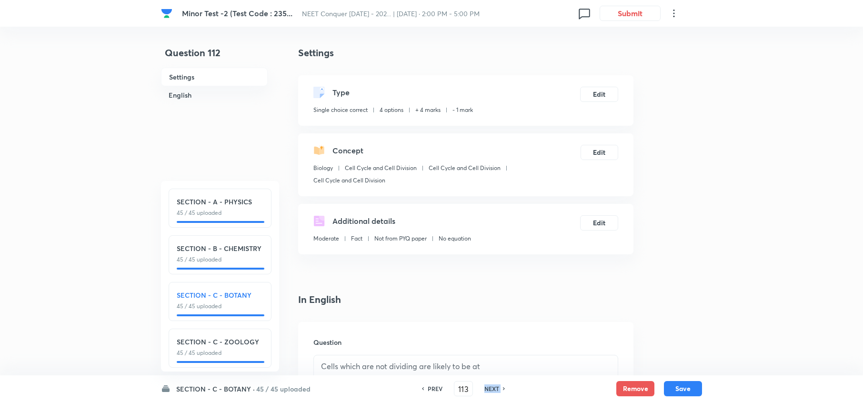
click at [488, 389] on h6 "NEXT" at bounding box center [491, 388] width 15 height 9
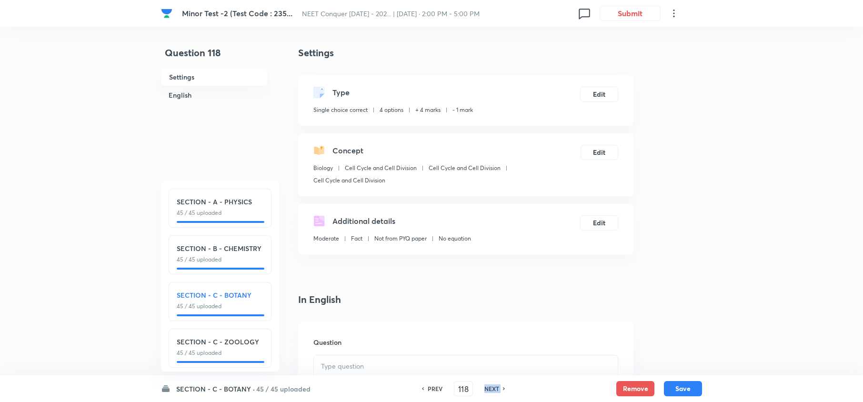
click at [488, 389] on h6 "NEXT" at bounding box center [491, 388] width 15 height 9
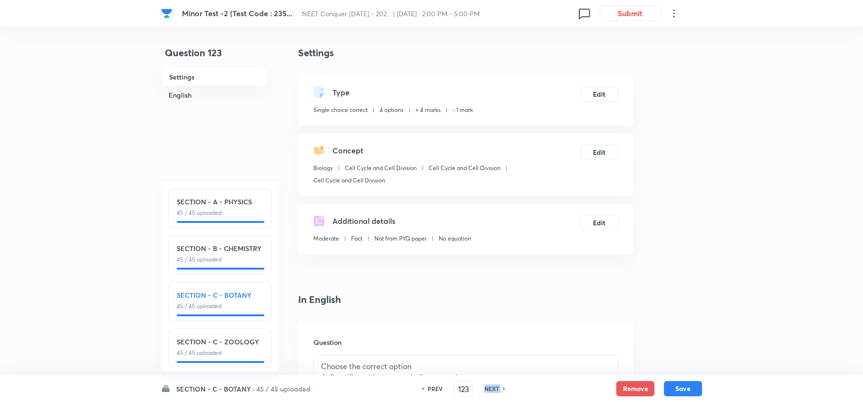
click at [488, 389] on h6 "NEXT" at bounding box center [491, 388] width 15 height 9
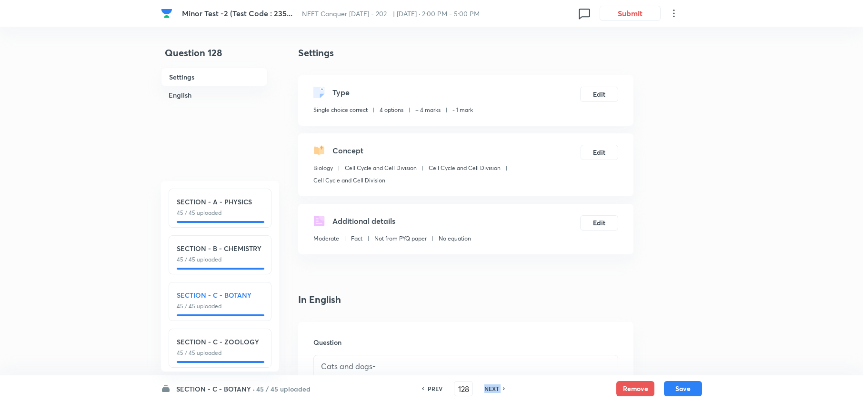
click at [488, 389] on h6 "NEXT" at bounding box center [491, 388] width 15 height 9
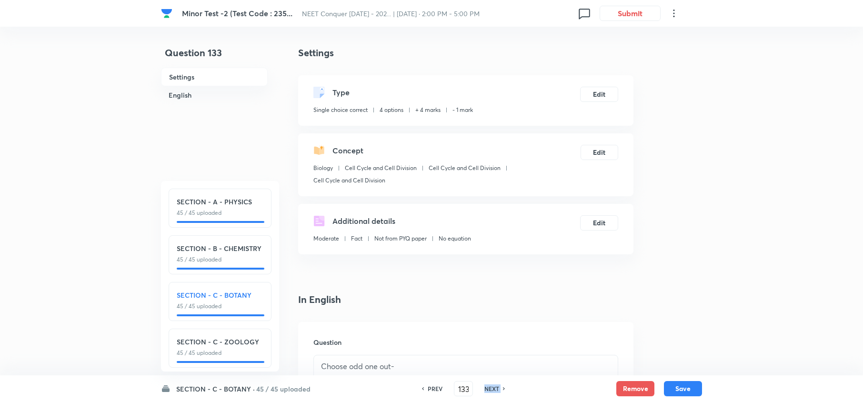
click at [488, 389] on h6 "NEXT" at bounding box center [491, 388] width 15 height 9
click at [488, 389] on h6 "NEXT" at bounding box center [495, 388] width 15 height 9
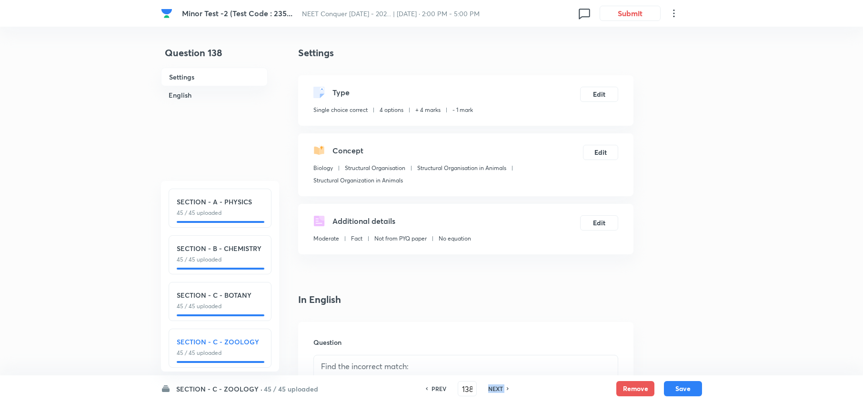
click at [488, 389] on h6 "NEXT" at bounding box center [495, 388] width 15 height 9
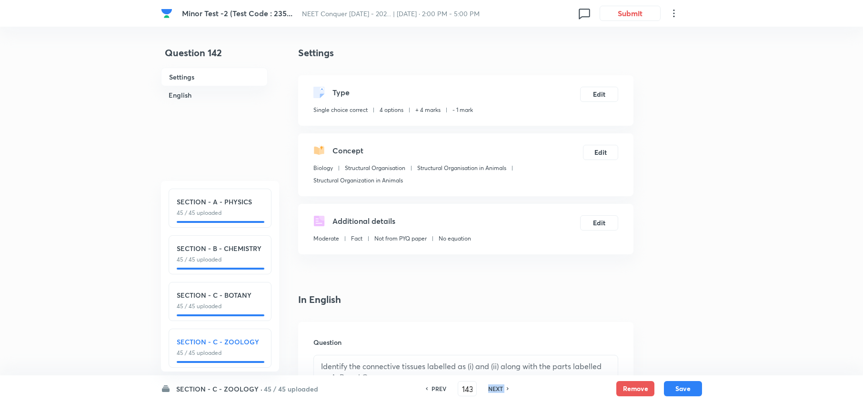
click at [488, 389] on h6 "NEXT" at bounding box center [495, 388] width 15 height 9
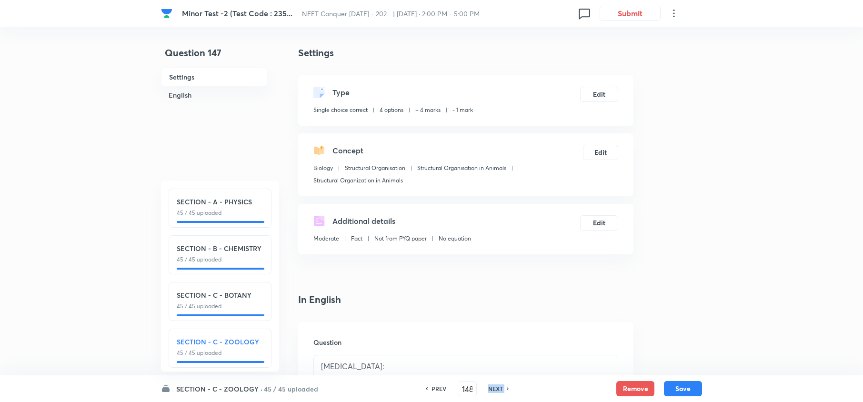
click at [488, 389] on h6 "NEXT" at bounding box center [495, 388] width 15 height 9
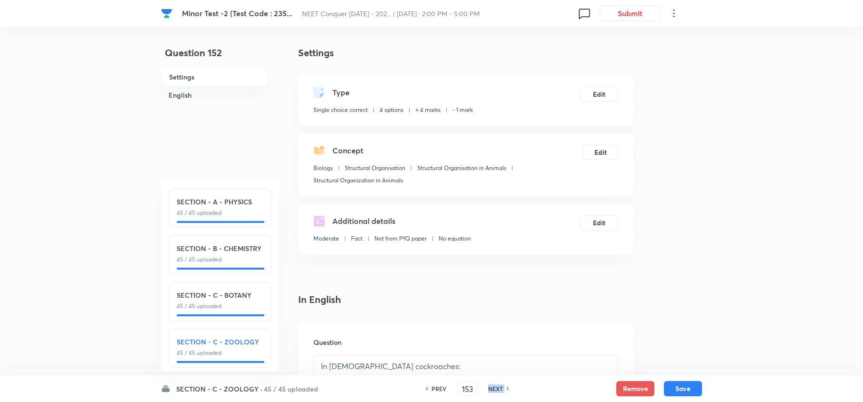
click at [488, 389] on h6 "NEXT" at bounding box center [495, 388] width 15 height 9
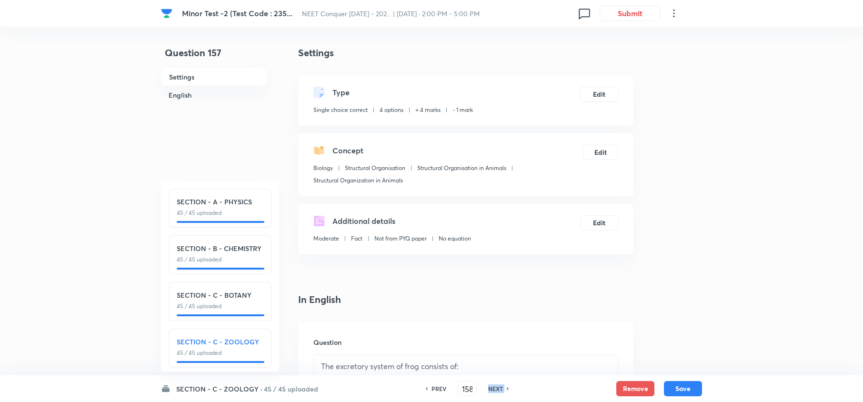
click at [488, 389] on h6 "NEXT" at bounding box center [495, 388] width 15 height 9
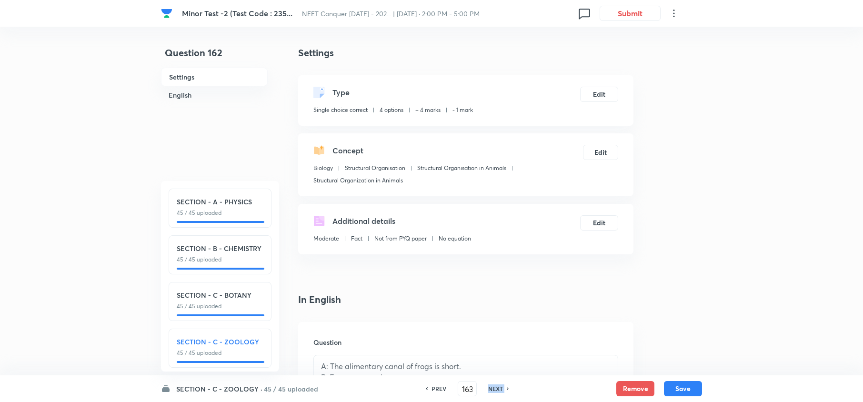
click at [488, 389] on h6 "NEXT" at bounding box center [495, 388] width 15 height 9
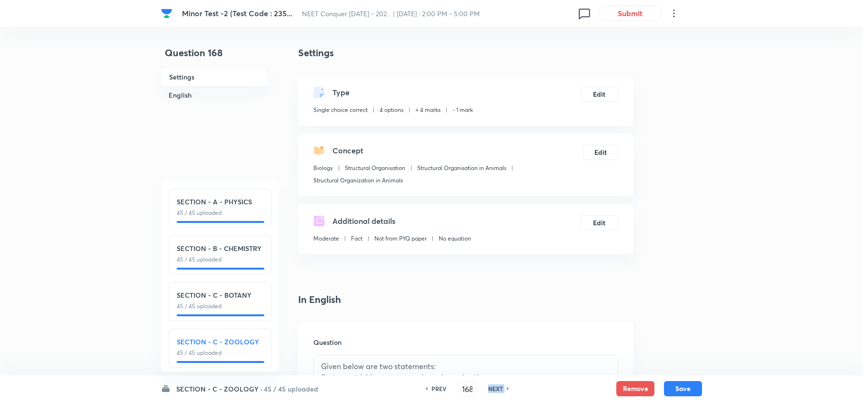
click at [488, 389] on h6 "NEXT" at bounding box center [495, 388] width 15 height 9
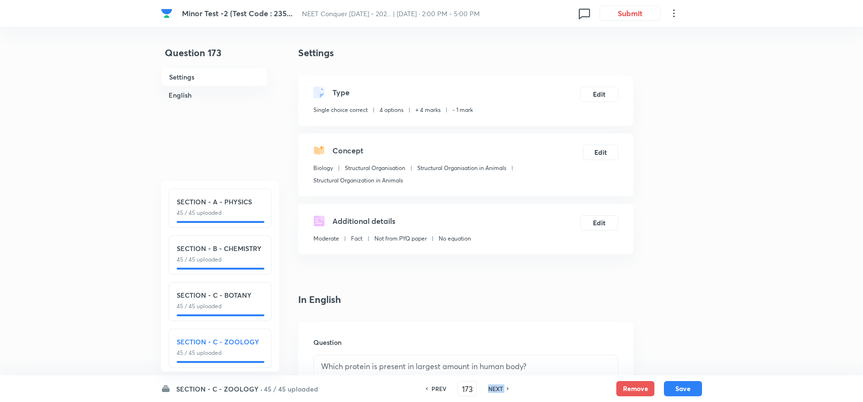
click at [488, 389] on h6 "NEXT" at bounding box center [495, 388] width 15 height 9
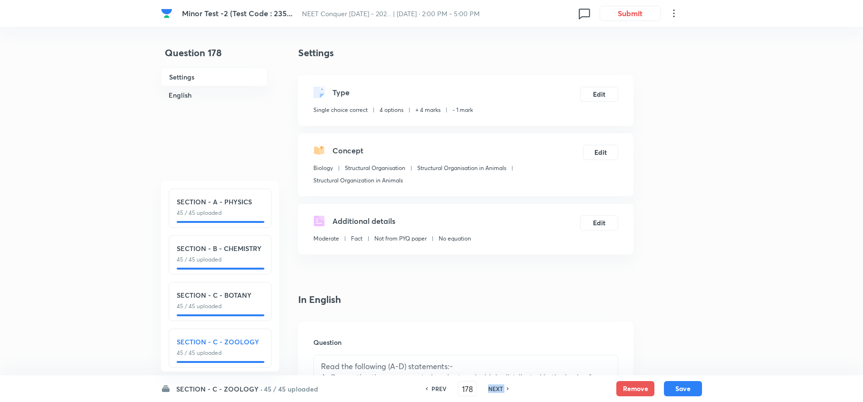
click at [488, 389] on h6 "NEXT" at bounding box center [495, 388] width 15 height 9
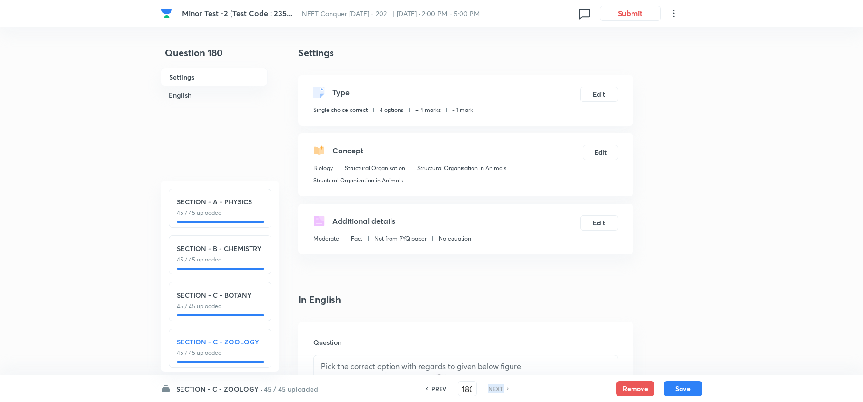
click at [488, 389] on h6 "NEXT" at bounding box center [495, 388] width 15 height 9
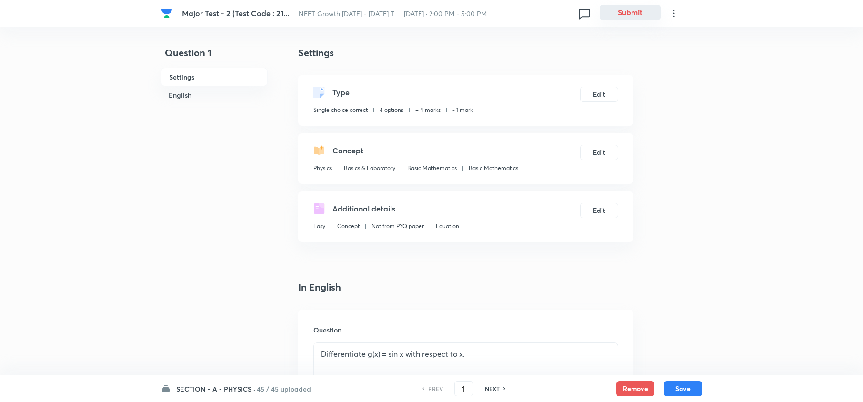
click at [606, 15] on button "Submit" at bounding box center [629, 12] width 61 height 15
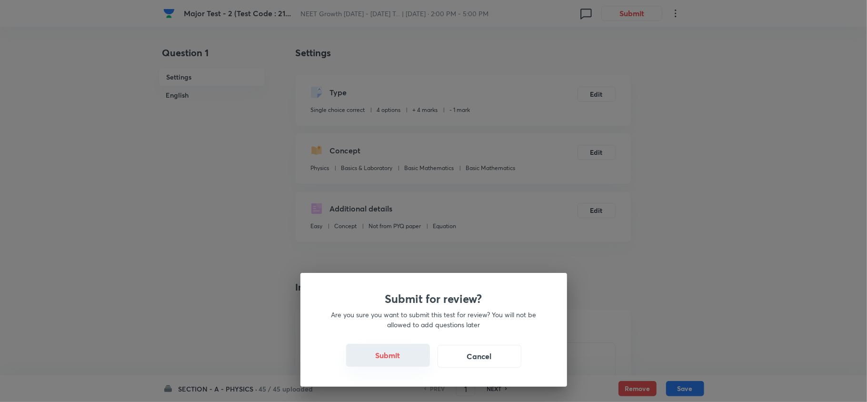
click at [379, 353] on button "Submit" at bounding box center [388, 355] width 84 height 23
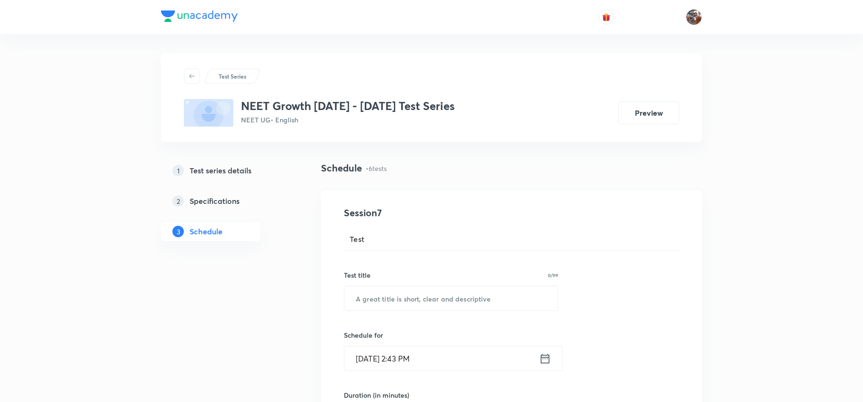
click at [636, 126] on div "NEET Growth [DATE] - [DATE] Test Series NEET UG • English Preview" at bounding box center [431, 113] width 495 height 28
click at [646, 111] on button "Preview" at bounding box center [648, 111] width 61 height 23
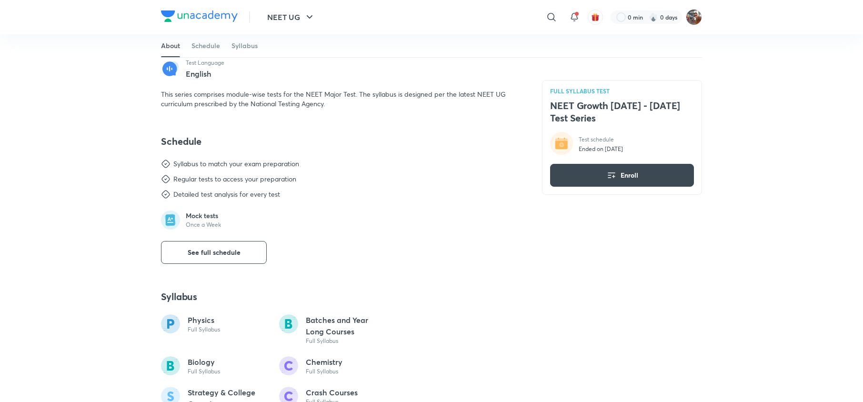
scroll to position [233, 0]
click at [211, 252] on span "See full schedule" at bounding box center [214, 252] width 53 height 10
